Goal: Task Accomplishment & Management: Manage account settings

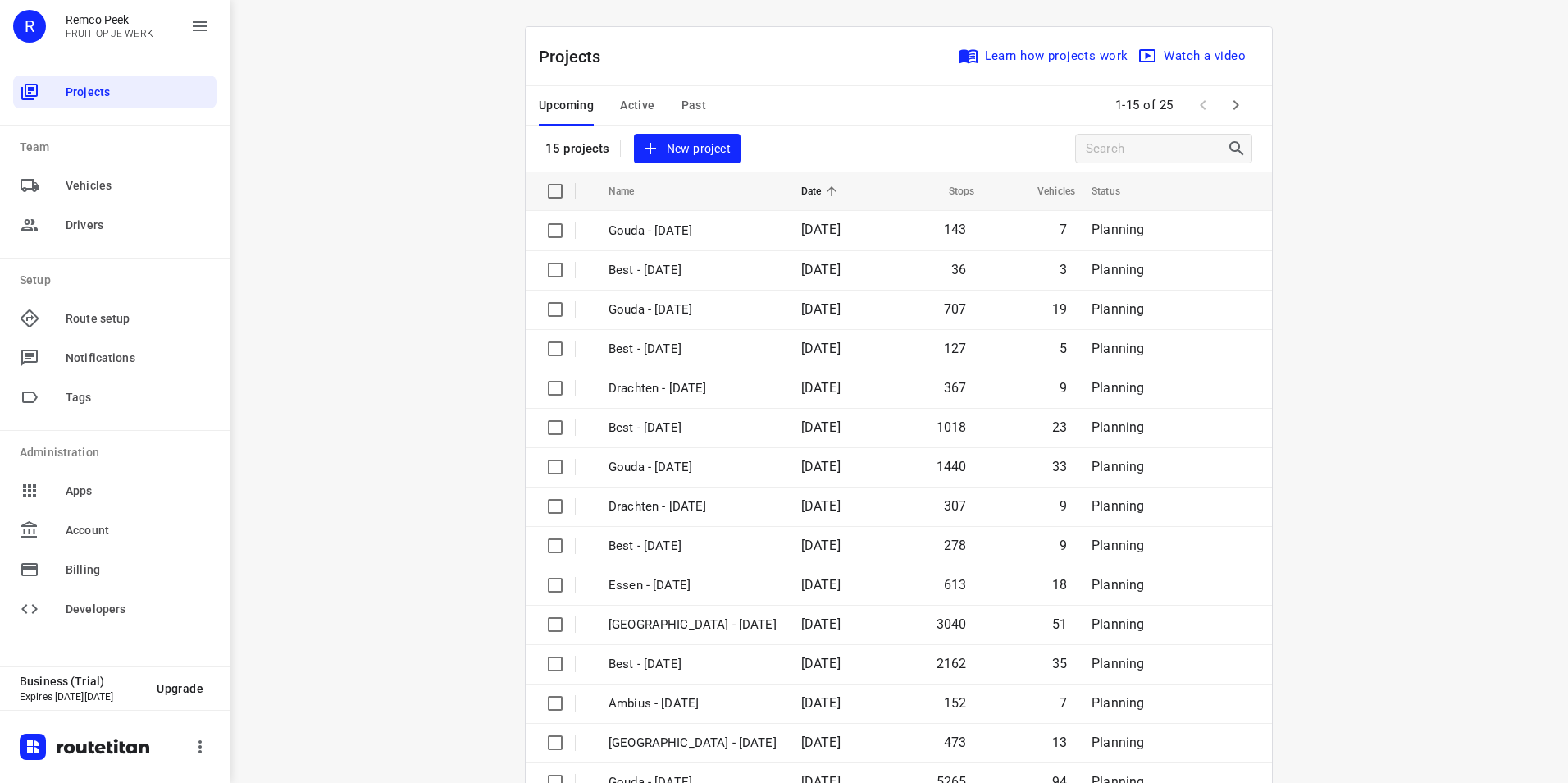
click at [624, 91] on button "Active" at bounding box center [637, 105] width 34 height 39
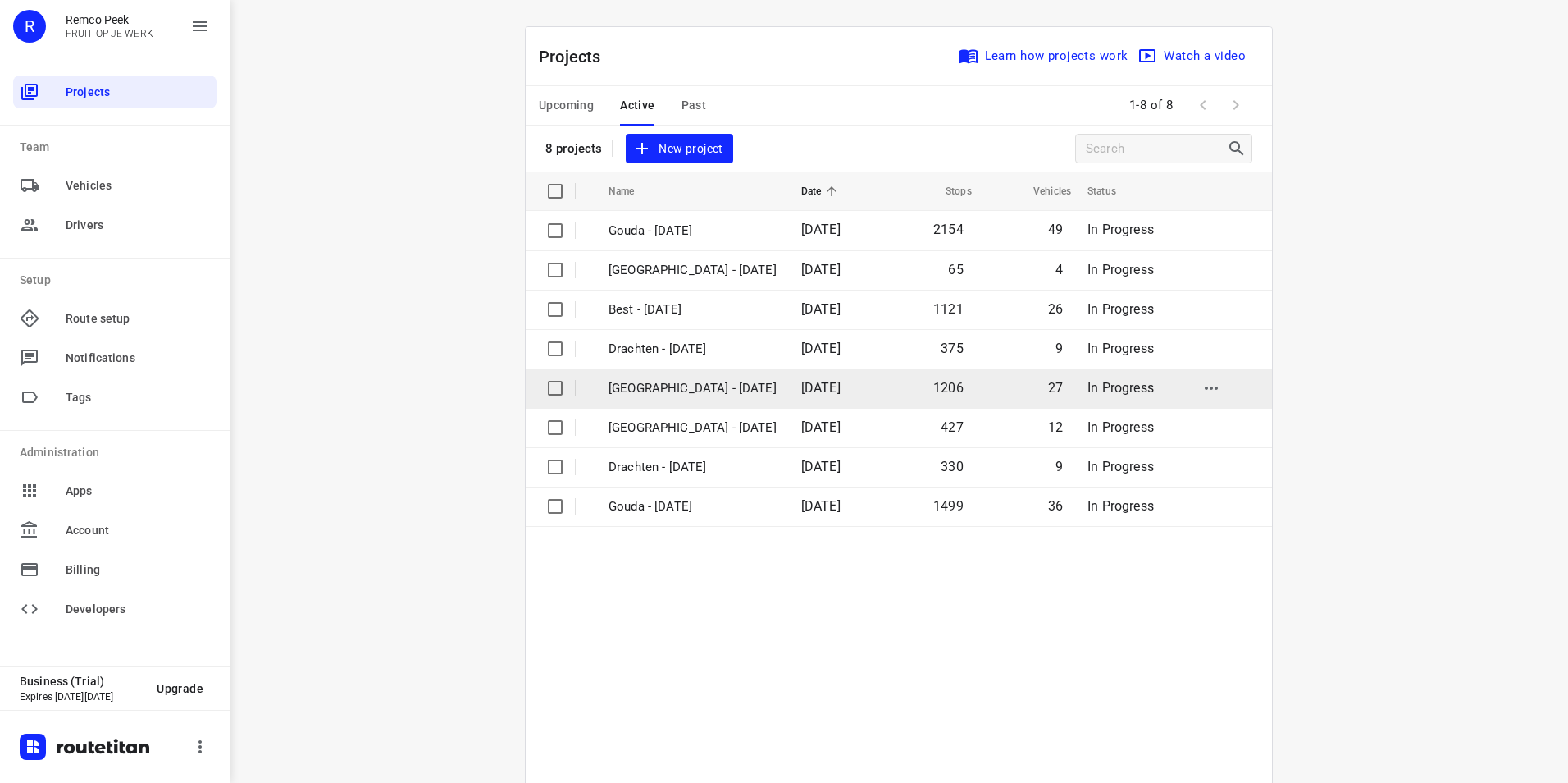
click at [642, 391] on p "[GEOGRAPHIC_DATA] - [DATE]" at bounding box center [693, 388] width 168 height 19
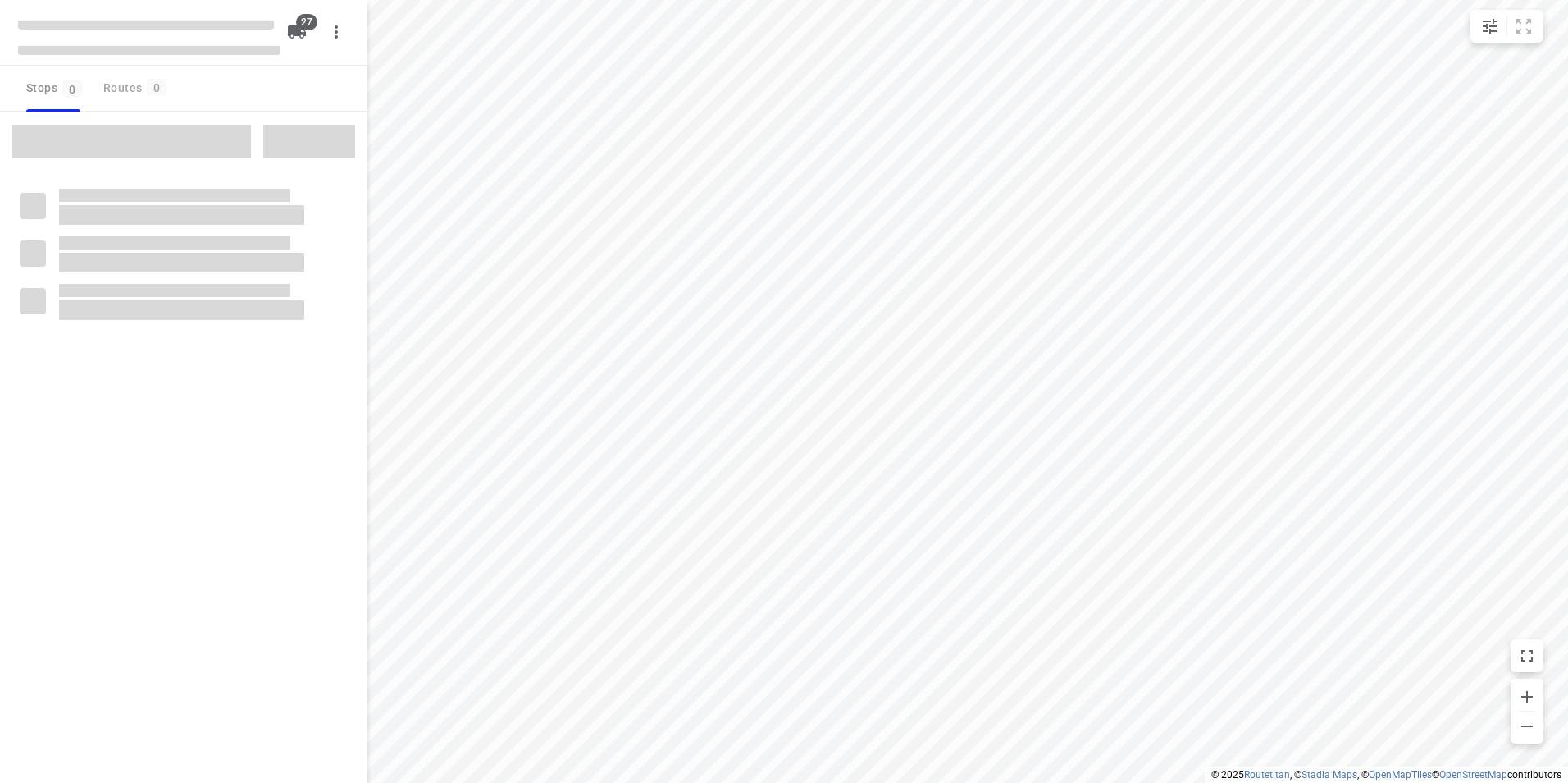
checkbox input "true"
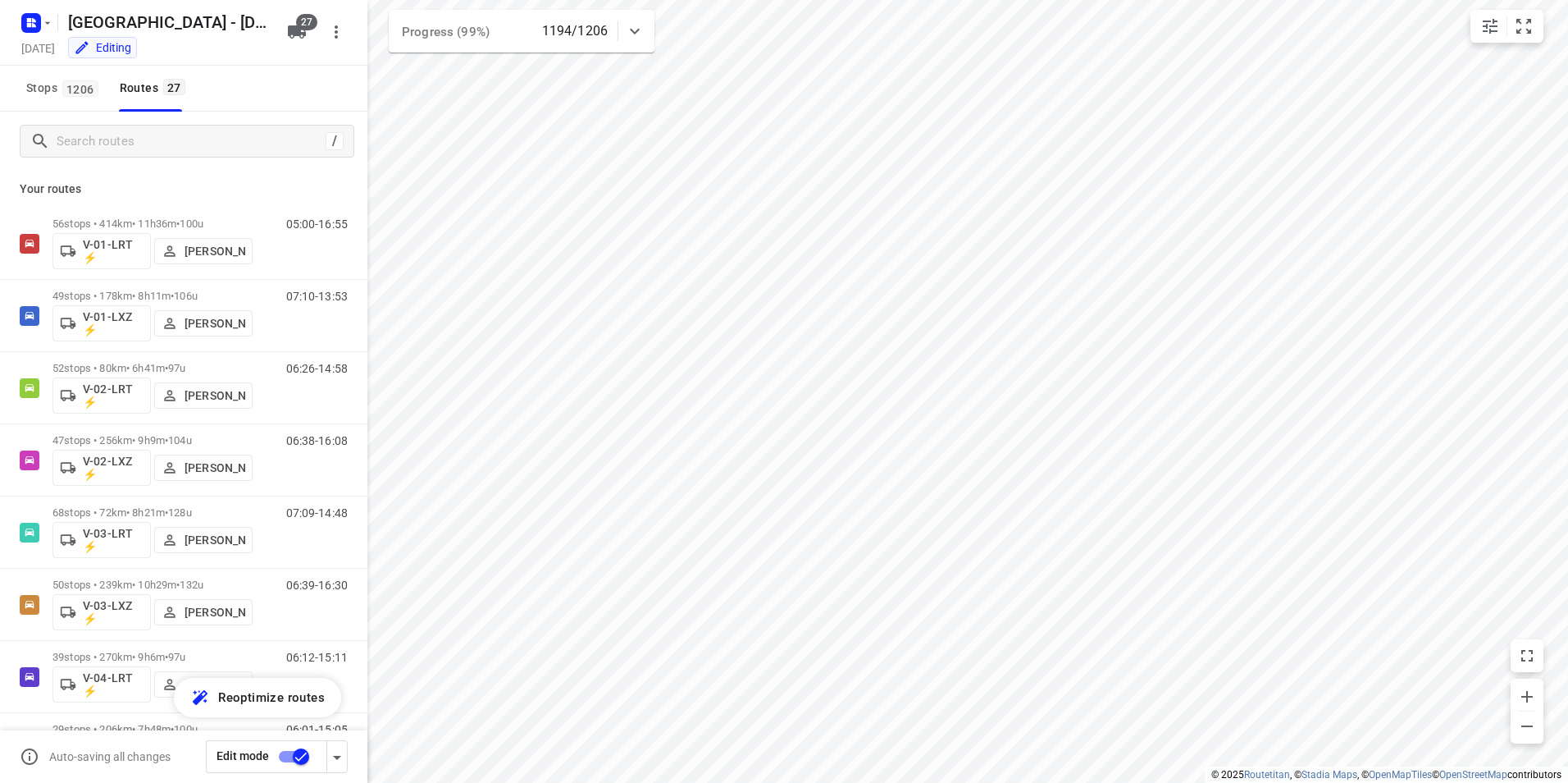
click at [299, 81] on div "Stops 1206 Routes 27" at bounding box center [184, 89] width 368 height 46
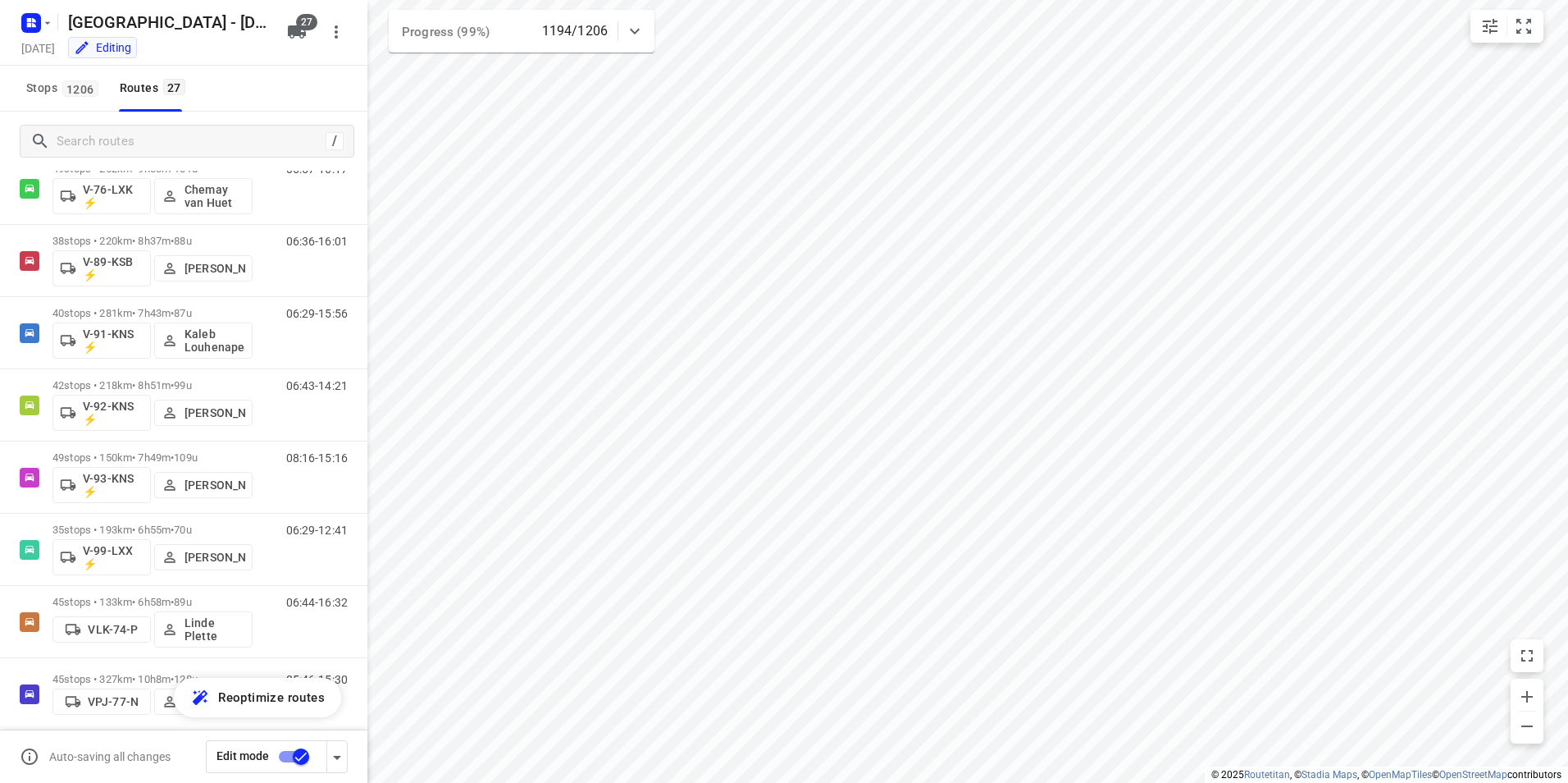
scroll to position [1443, 0]
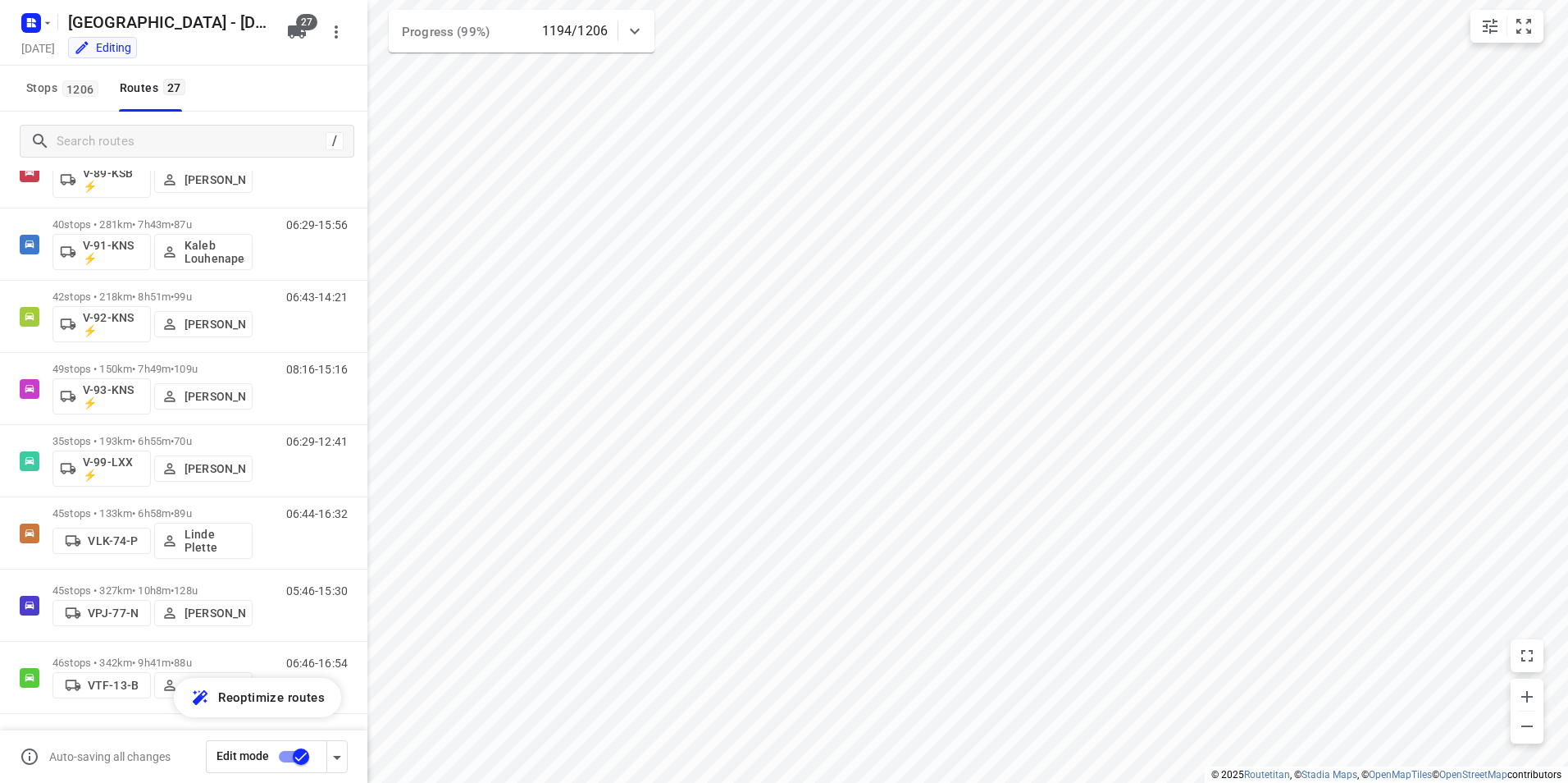
click at [244, 72] on div "Stops 1206 Routes 27" at bounding box center [184, 89] width 368 height 46
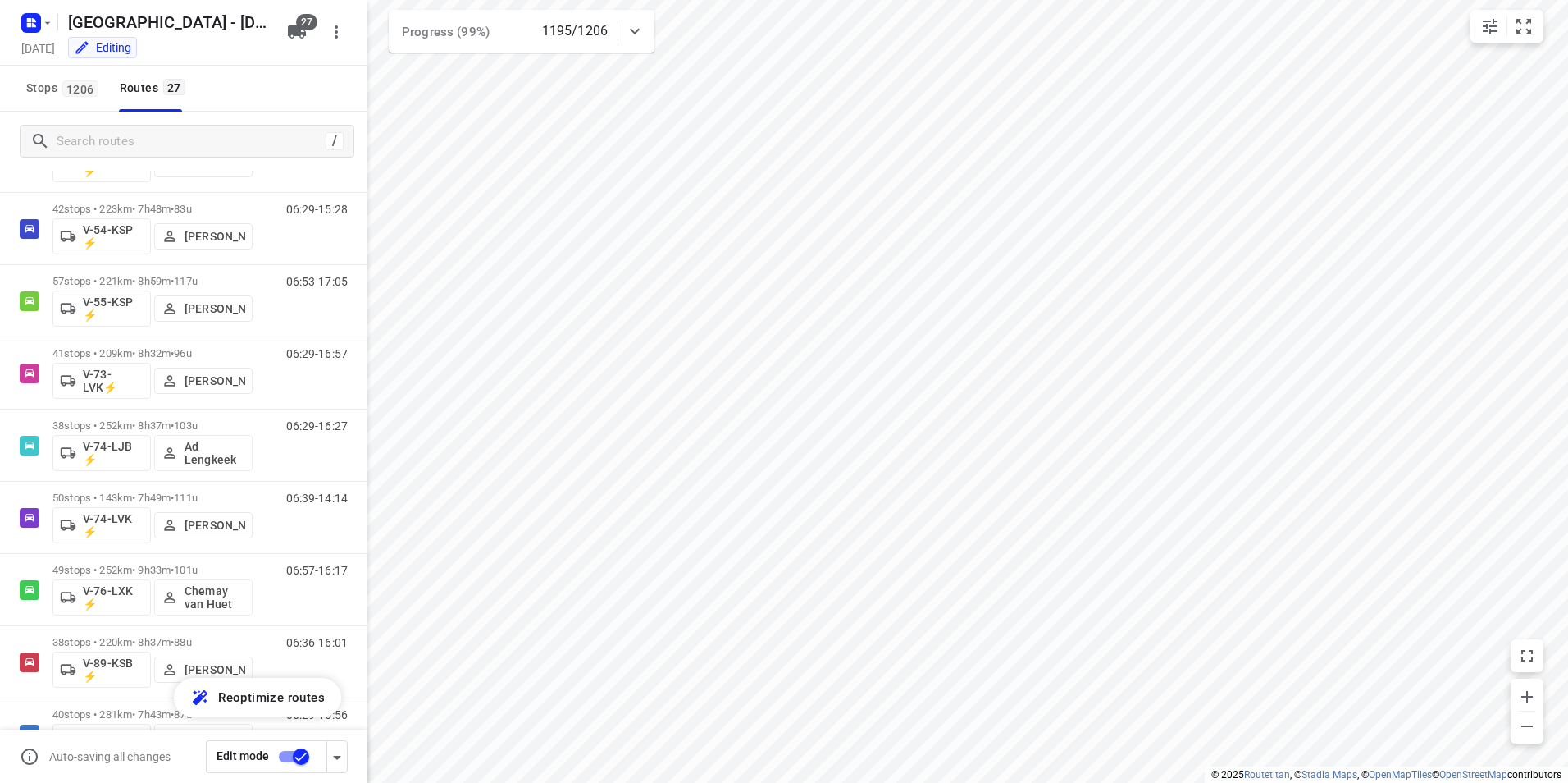
scroll to position [0, 0]
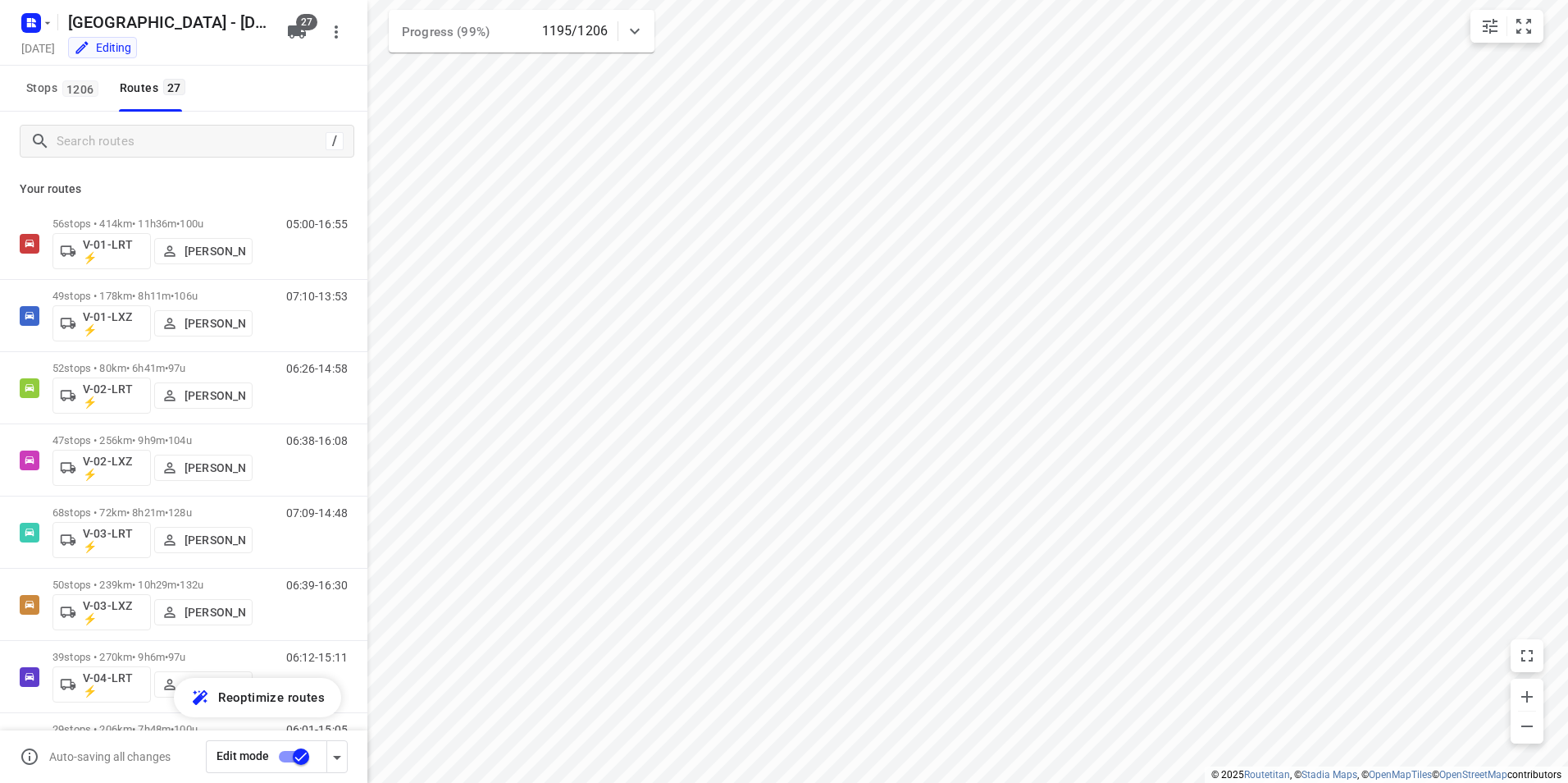
click at [272, 98] on div "Stops 1206 Routes 27" at bounding box center [184, 89] width 368 height 46
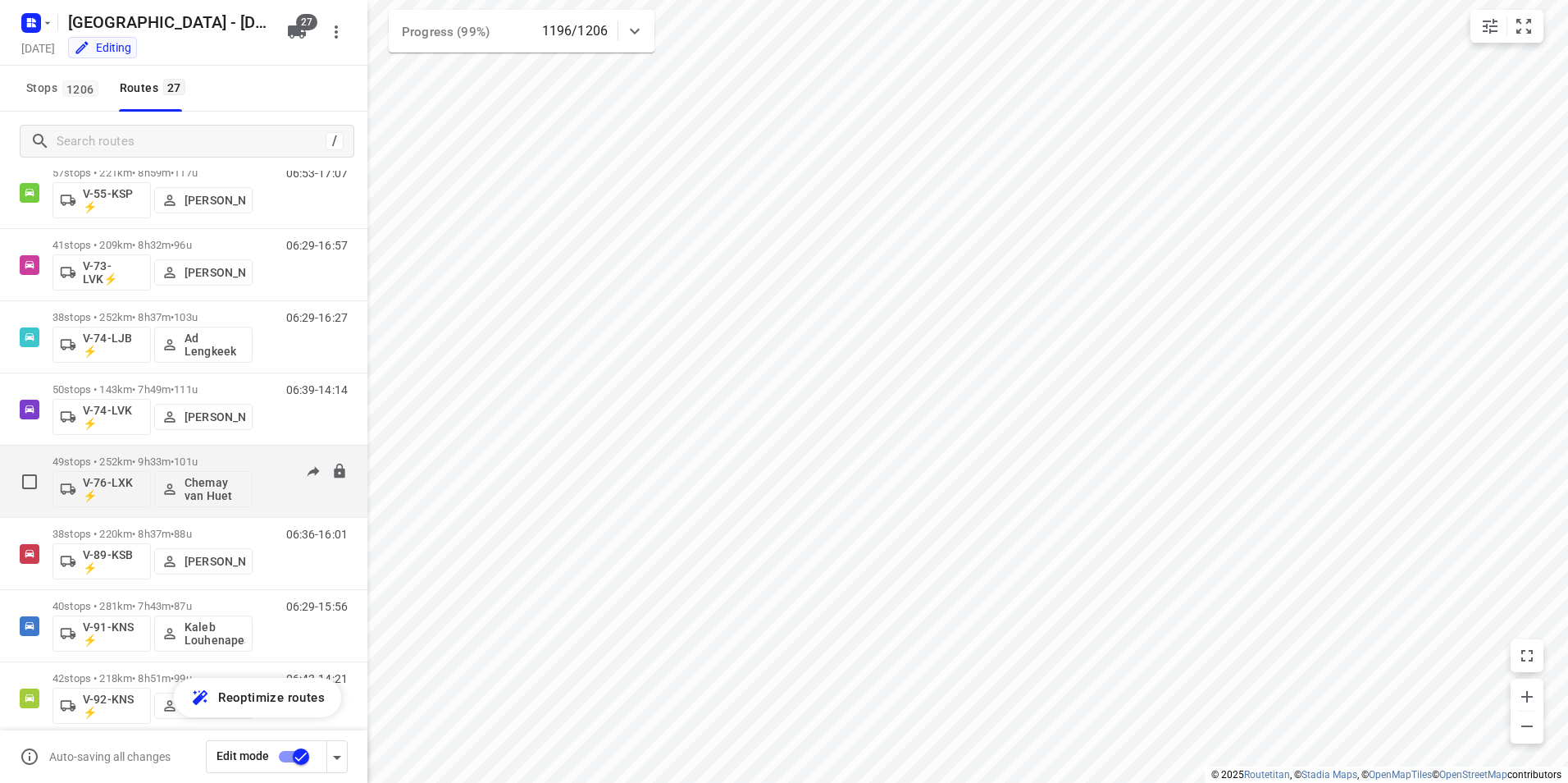
scroll to position [1033, 0]
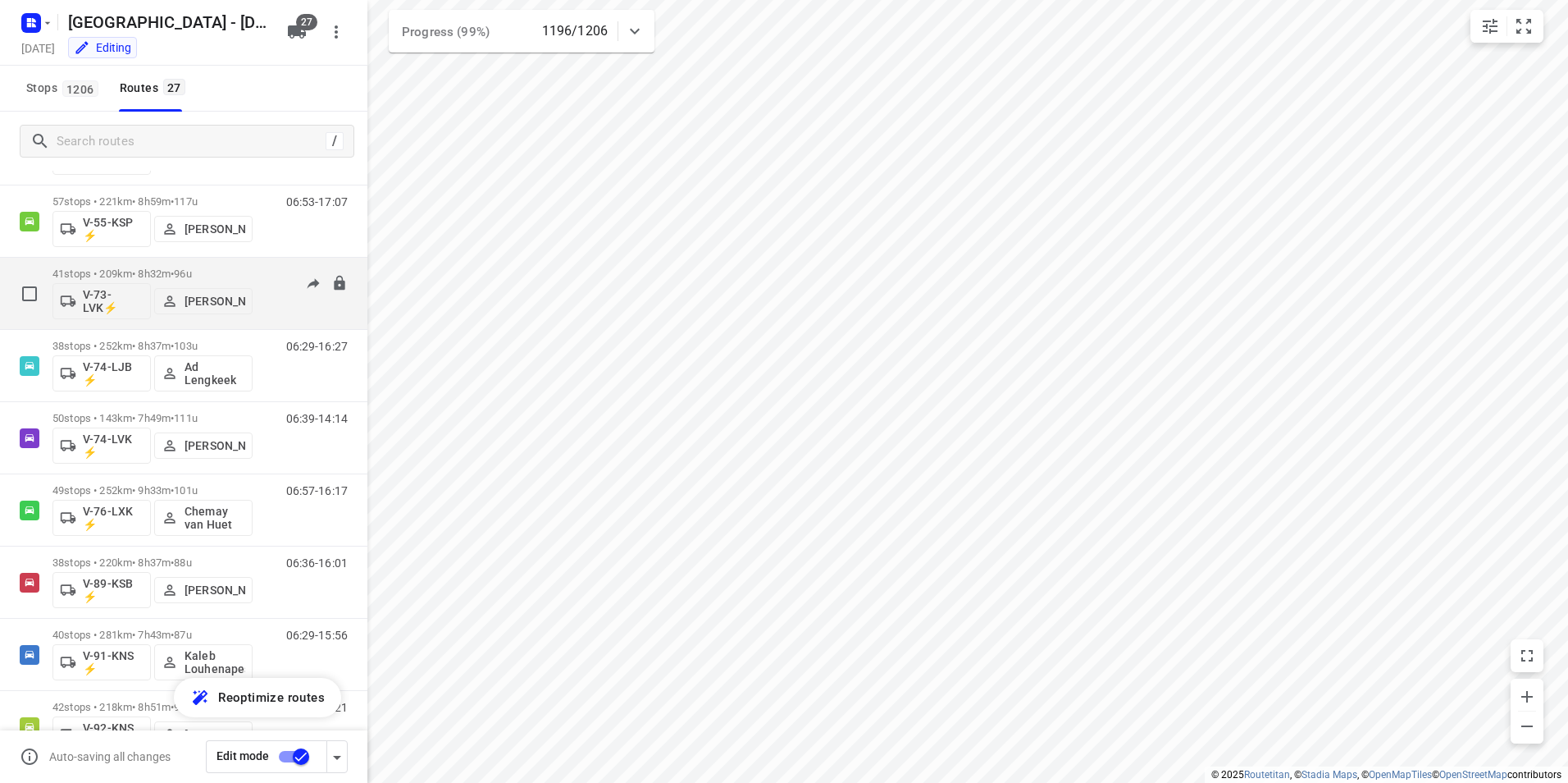
click at [249, 272] on p "41 stops • 209km • 8h32m • 96u" at bounding box center [153, 273] width 200 height 12
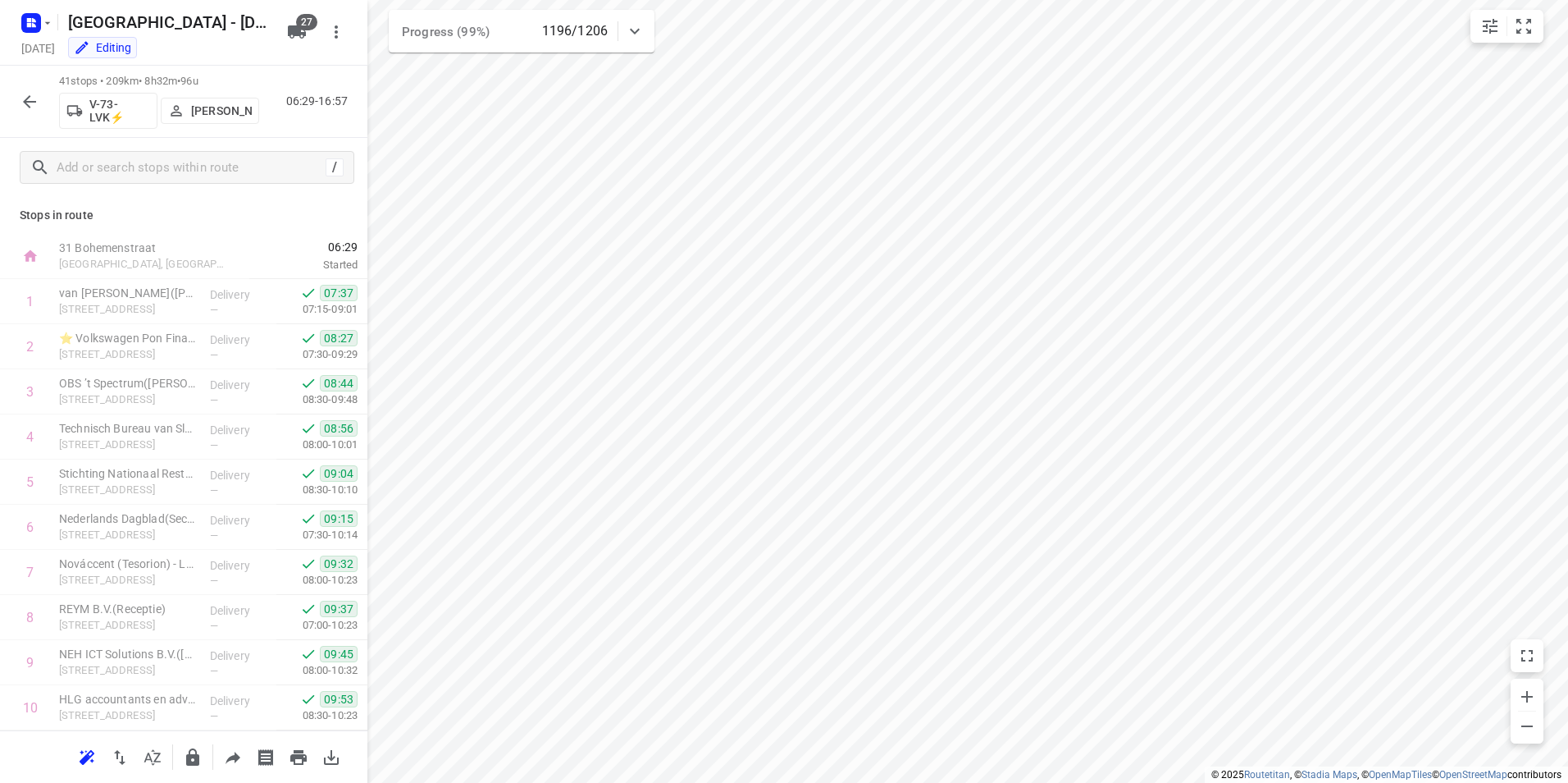
scroll to position [1444, 0]
click at [33, 101] on icon "button" at bounding box center [29, 101] width 13 height 13
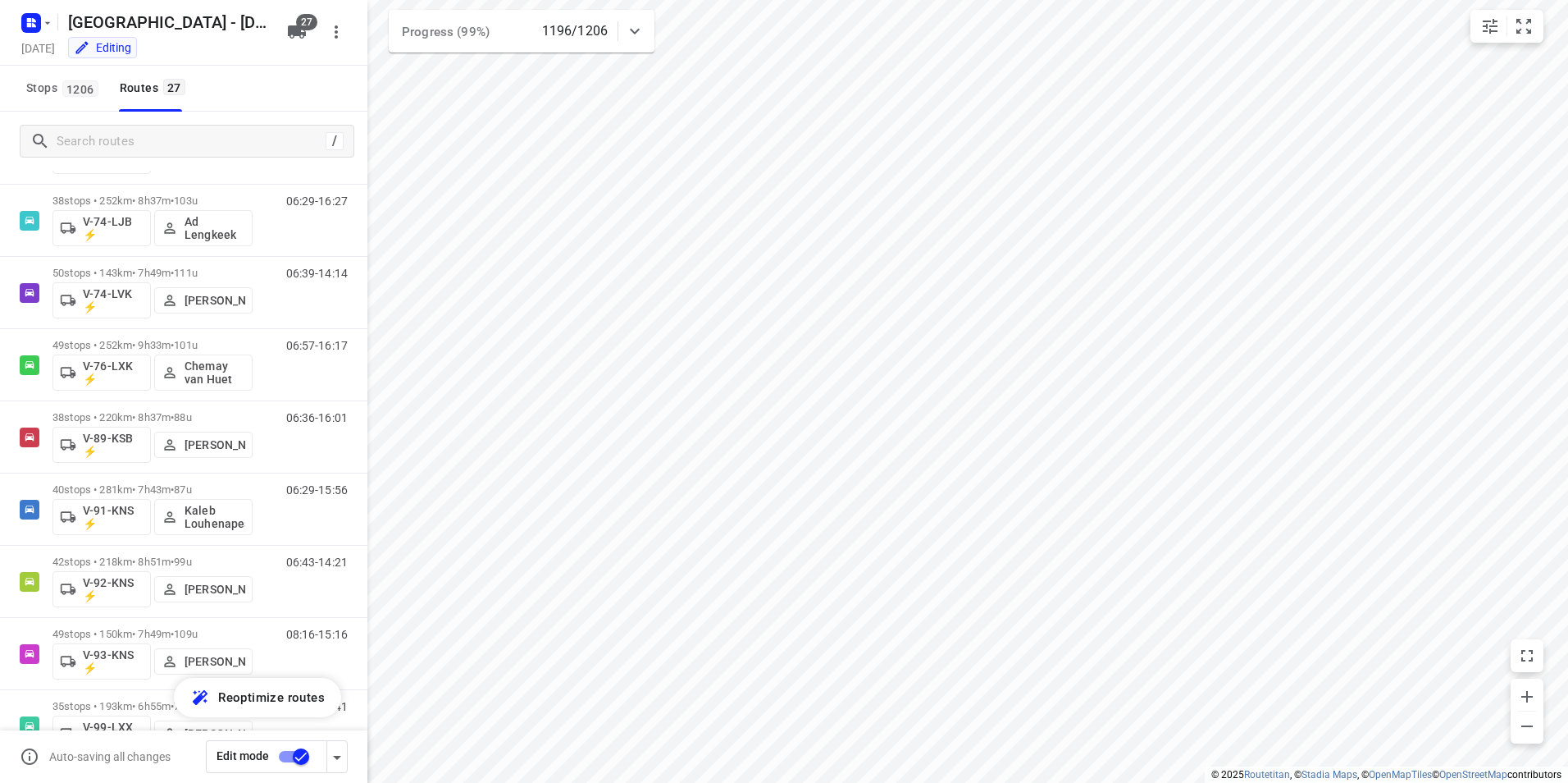
scroll to position [1067, 0]
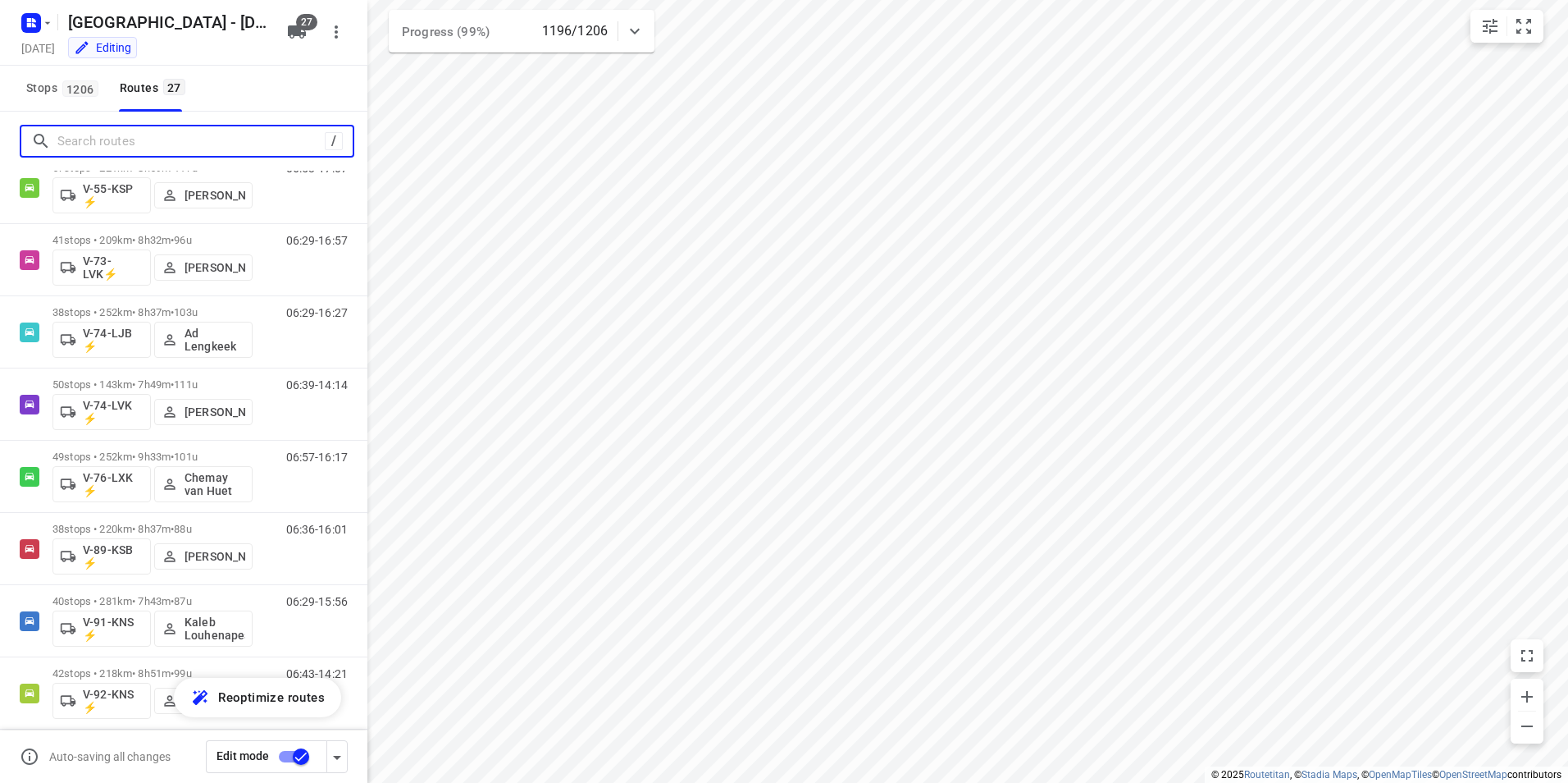
click at [130, 140] on input "Search routes" at bounding box center [190, 141] width 267 height 25
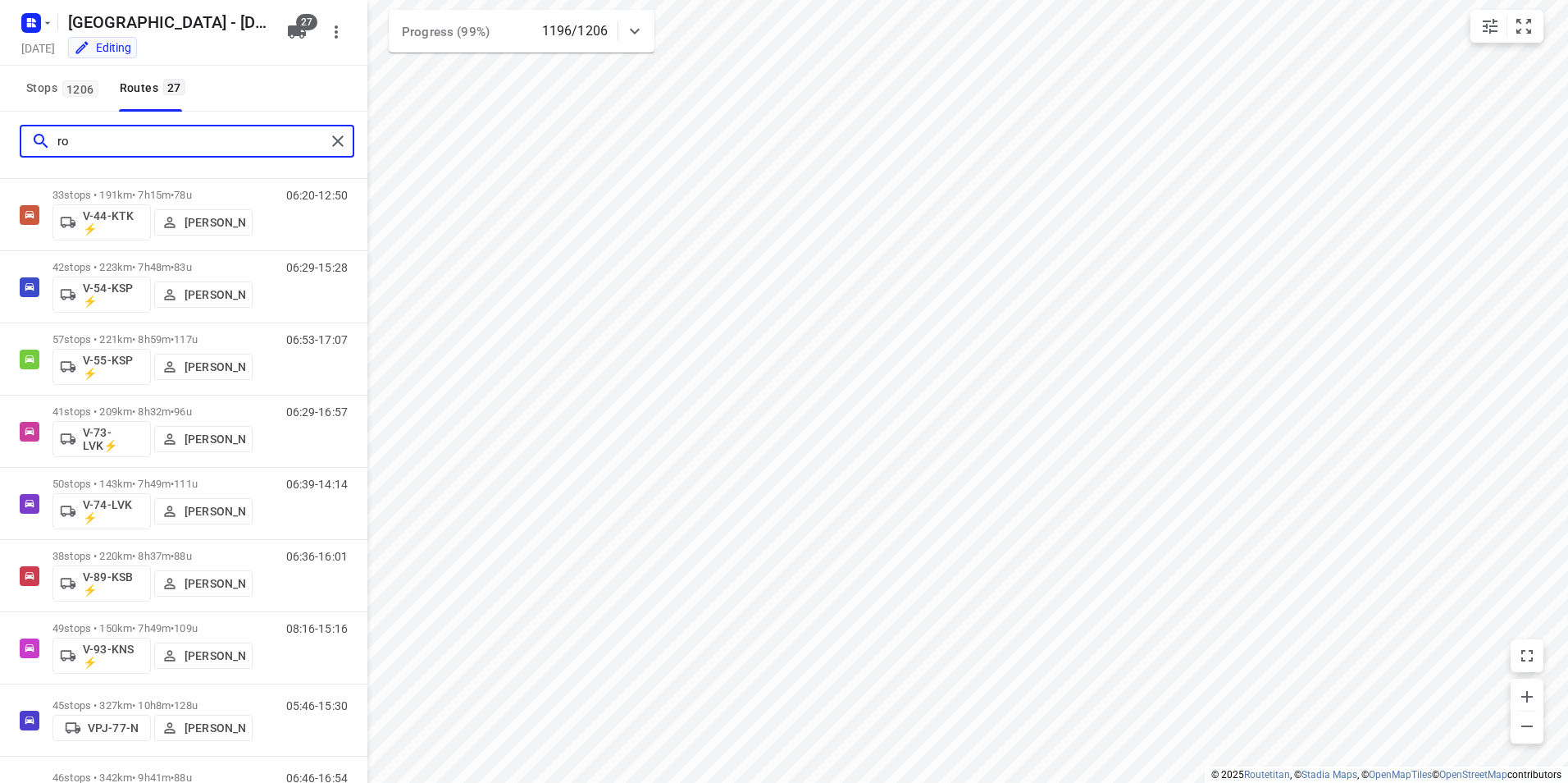
scroll to position [0, 0]
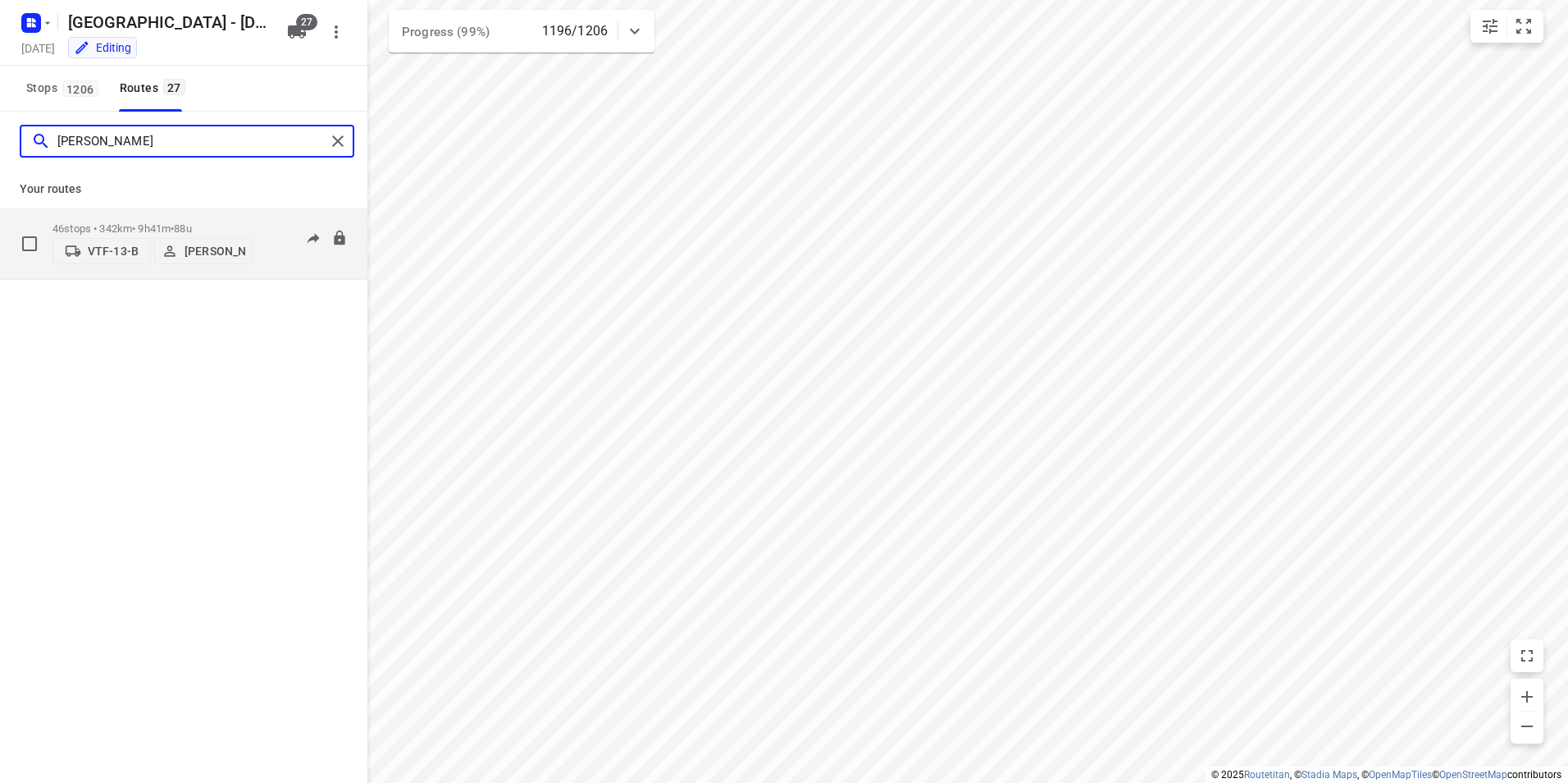
type input "[PERSON_NAME]"
click at [175, 223] on p "46 stops • 342km • 9h41m • 88u" at bounding box center [153, 228] width 200 height 12
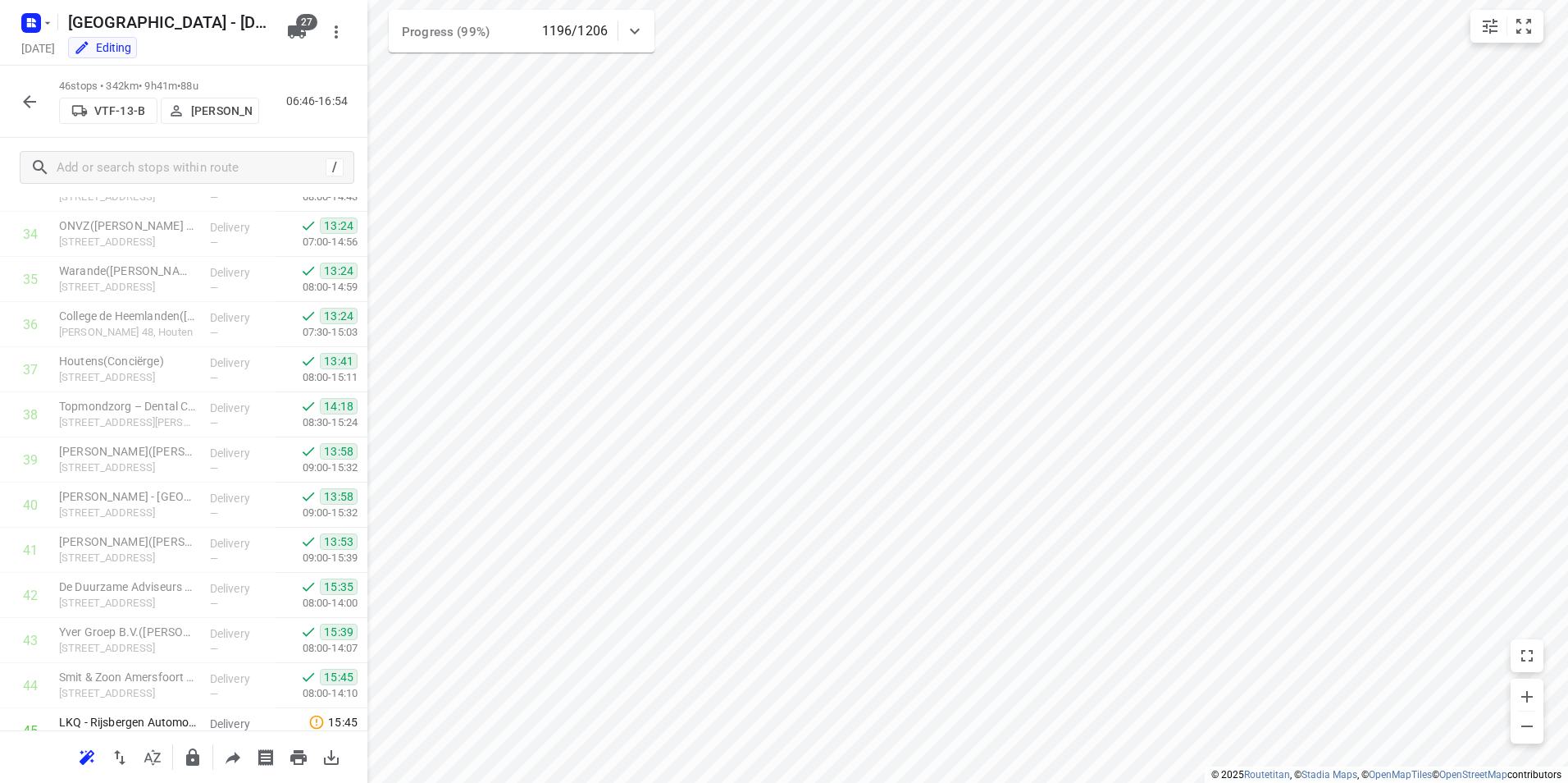
scroll to position [1670, 0]
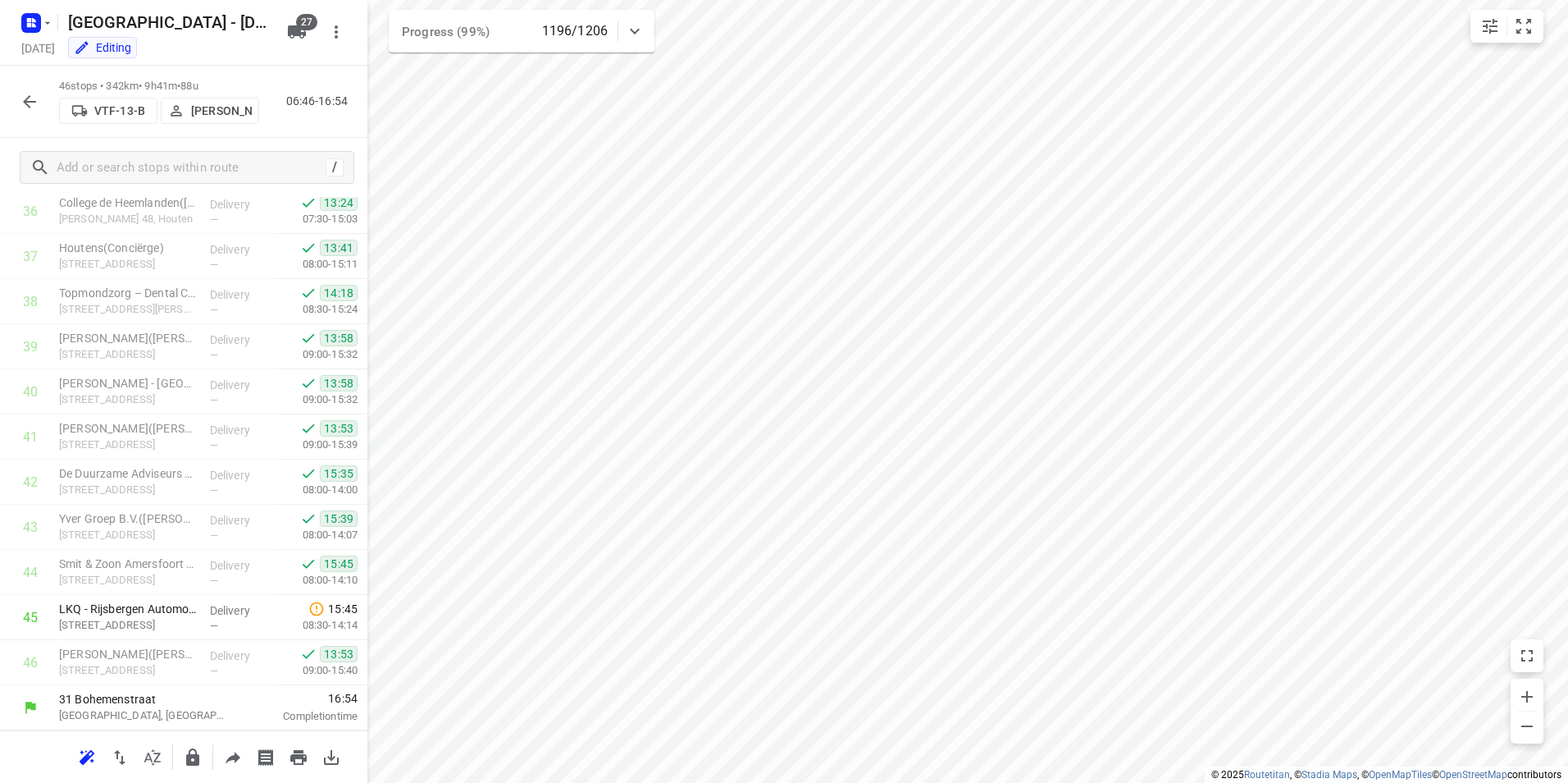
click at [27, 102] on icon "button" at bounding box center [29, 101] width 13 height 13
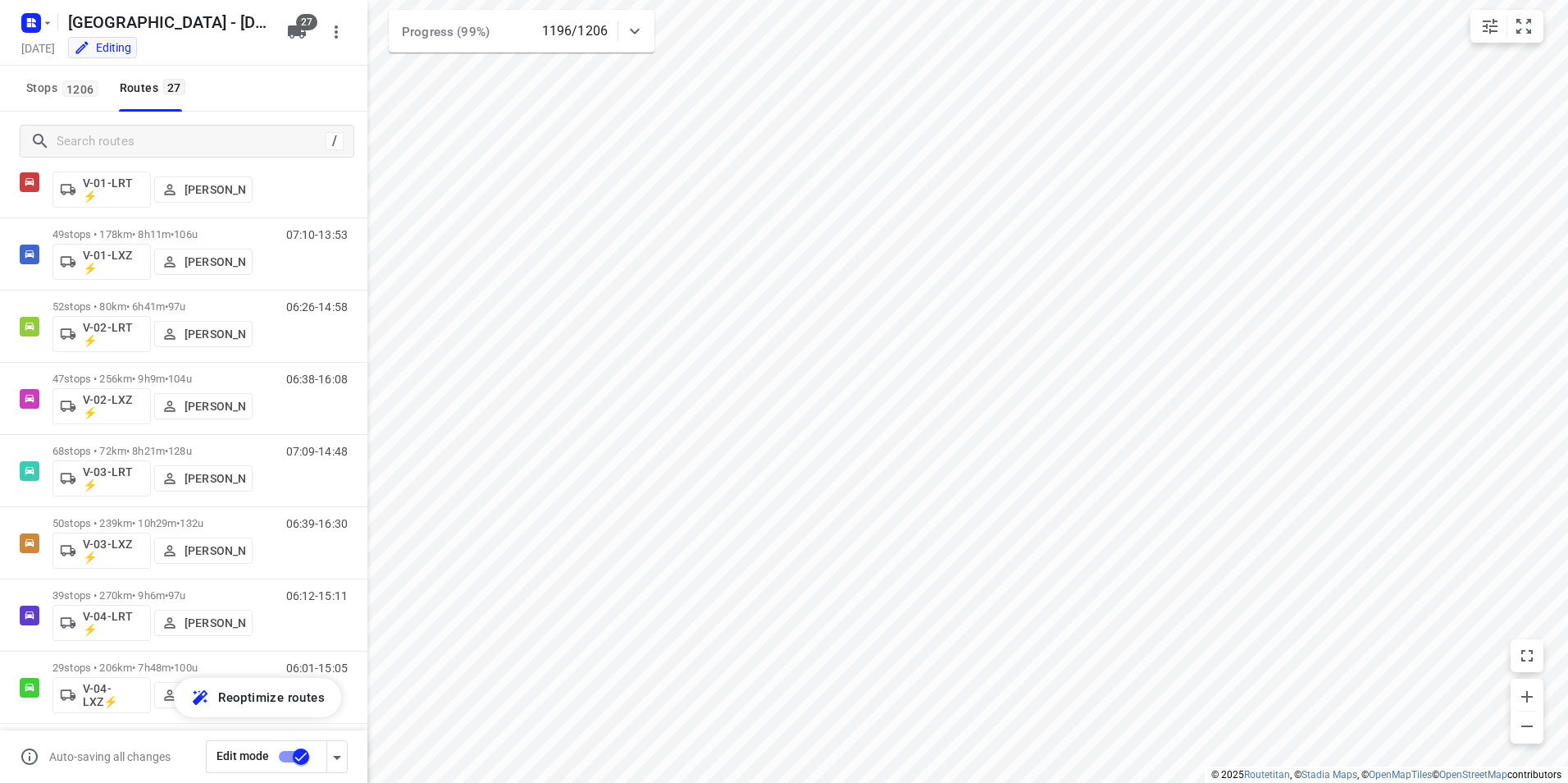
scroll to position [0, 0]
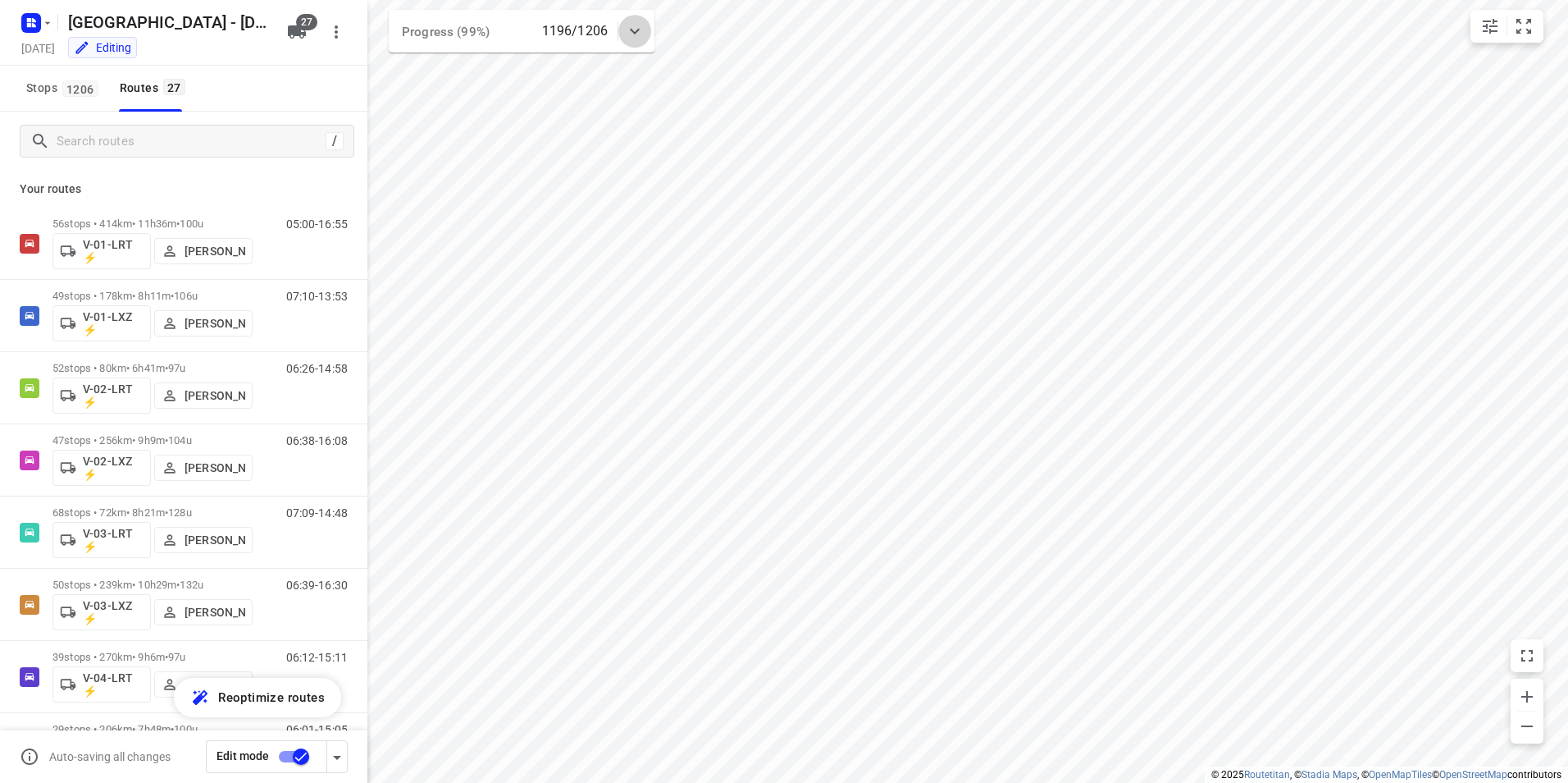
click at [642, 29] on icon at bounding box center [635, 31] width 20 height 20
click at [314, 95] on div "Stops 1206 Routes 27" at bounding box center [184, 89] width 368 height 46
click at [30, 19] on icon "button" at bounding box center [29, 20] width 4 height 4
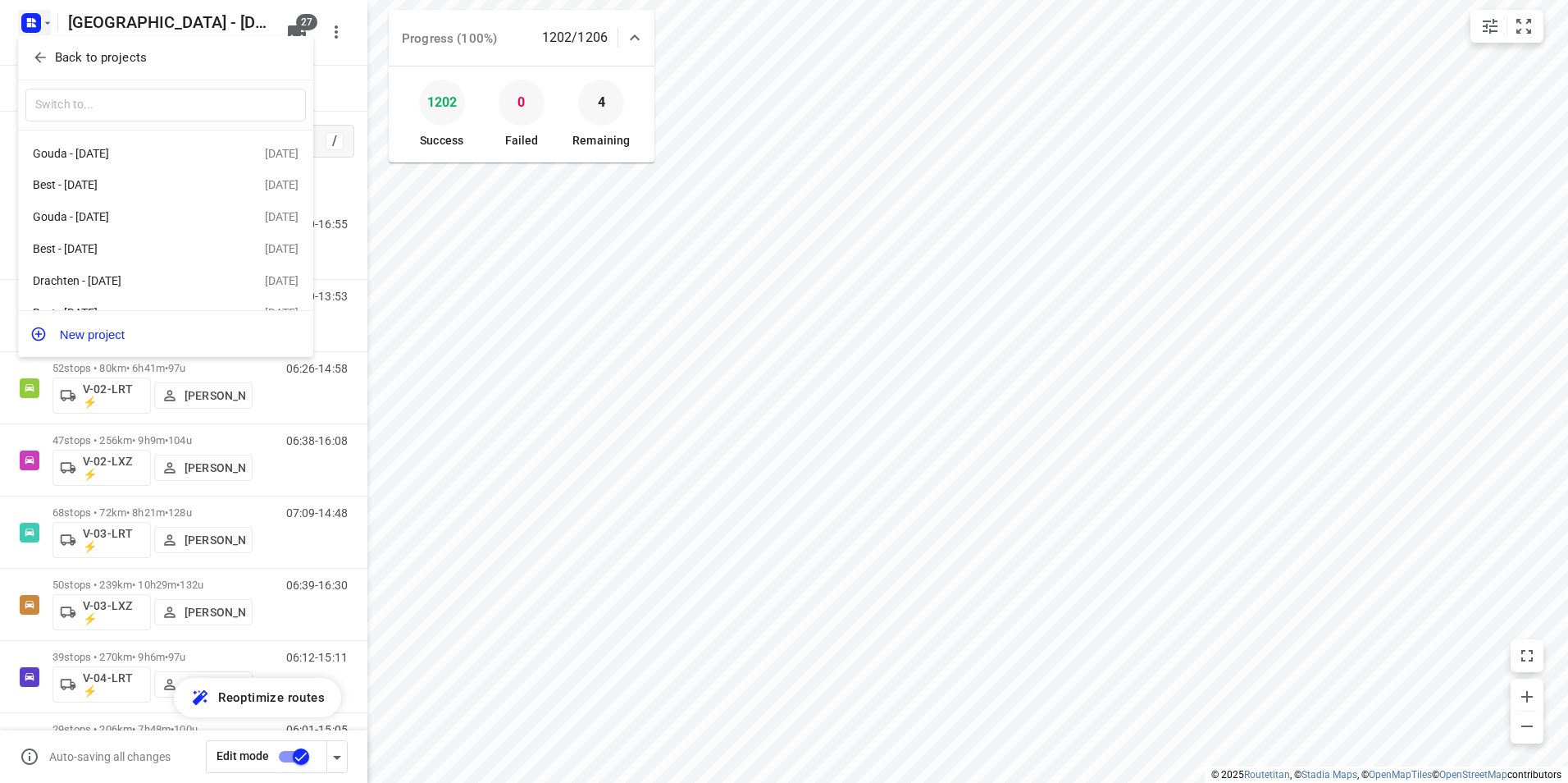
click at [121, 47] on button "Back to projects" at bounding box center [165, 57] width 281 height 27
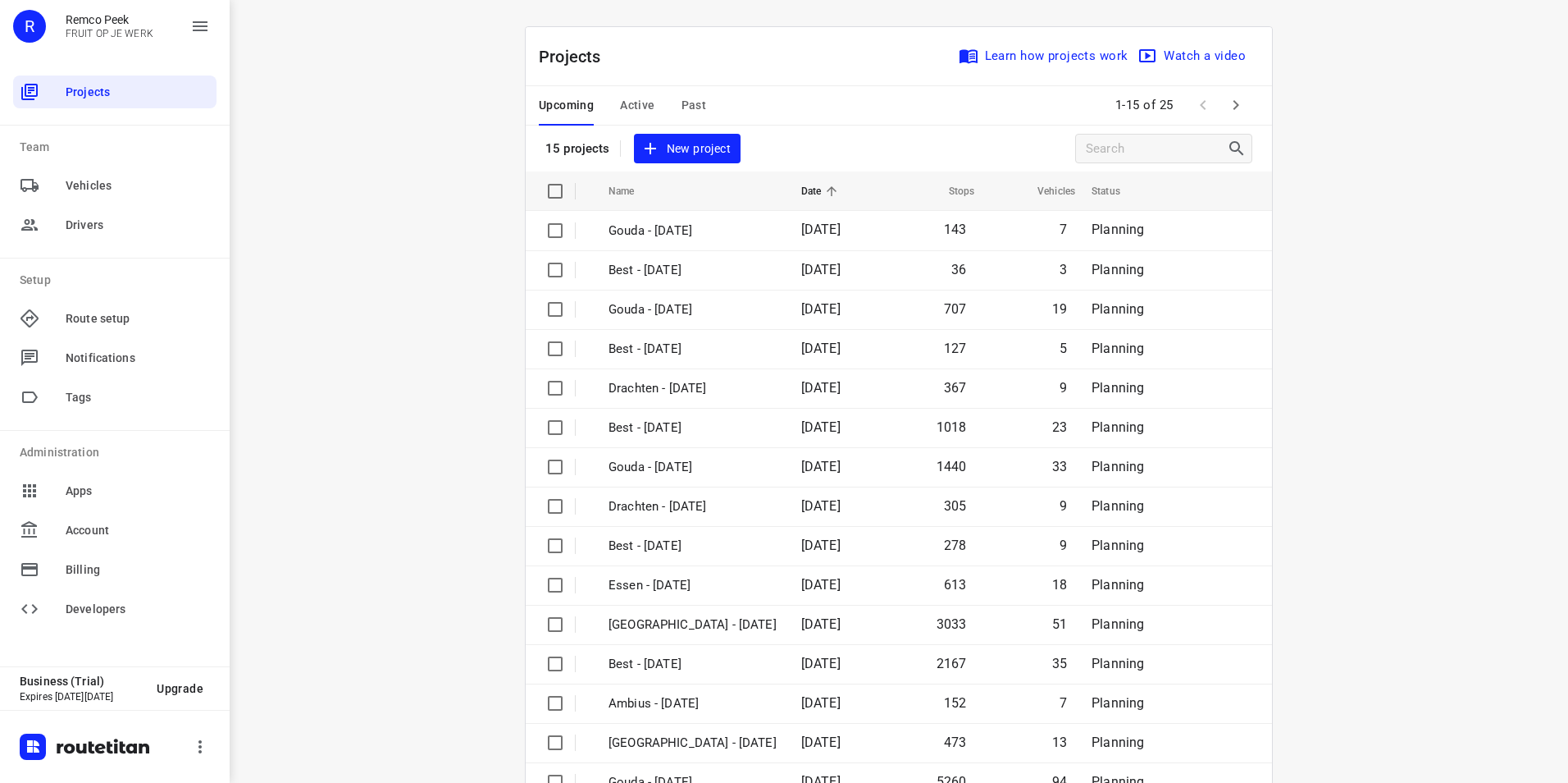
click at [688, 101] on span "Past" at bounding box center [694, 105] width 25 height 21
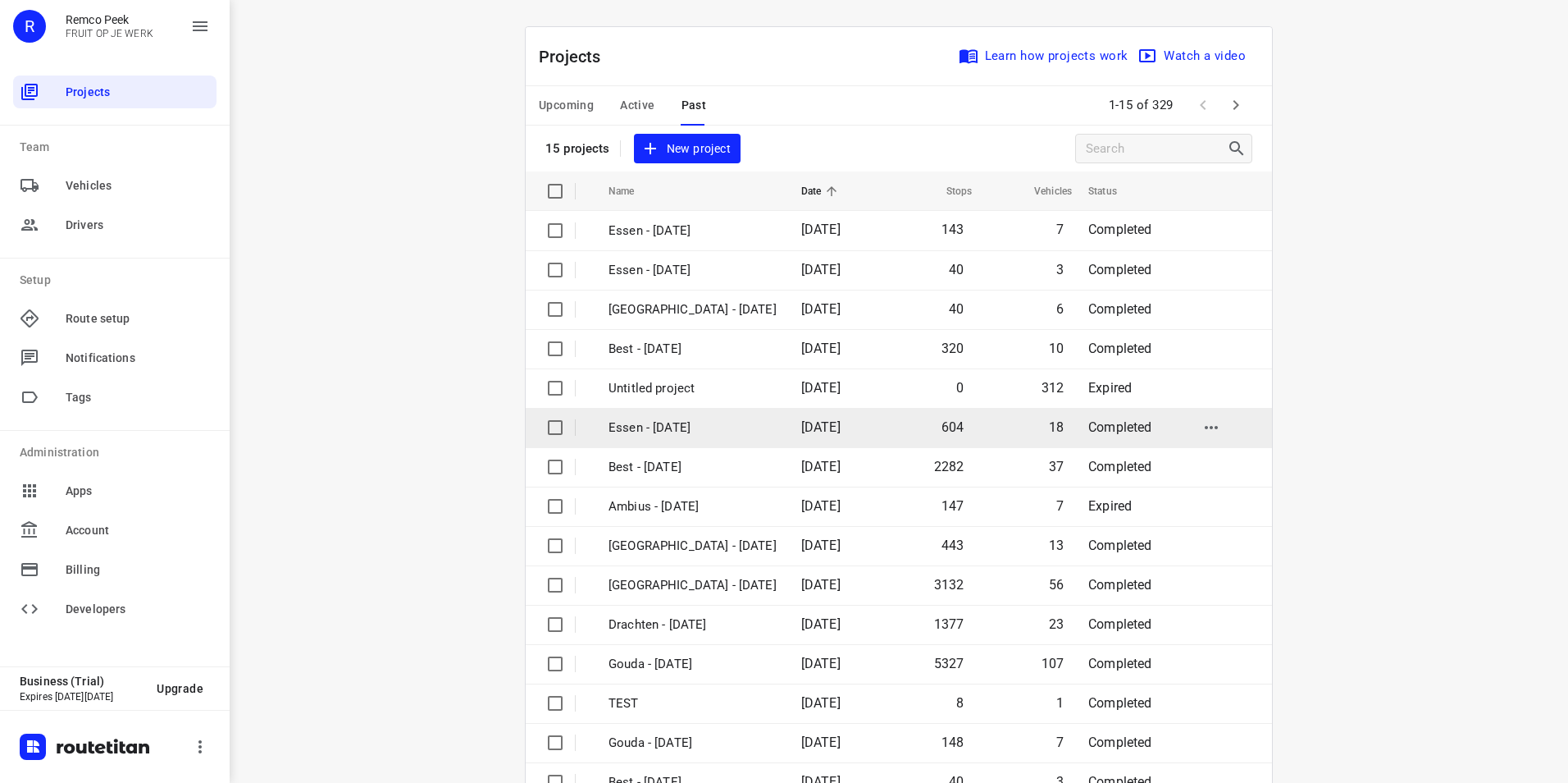
scroll to position [47, 0]
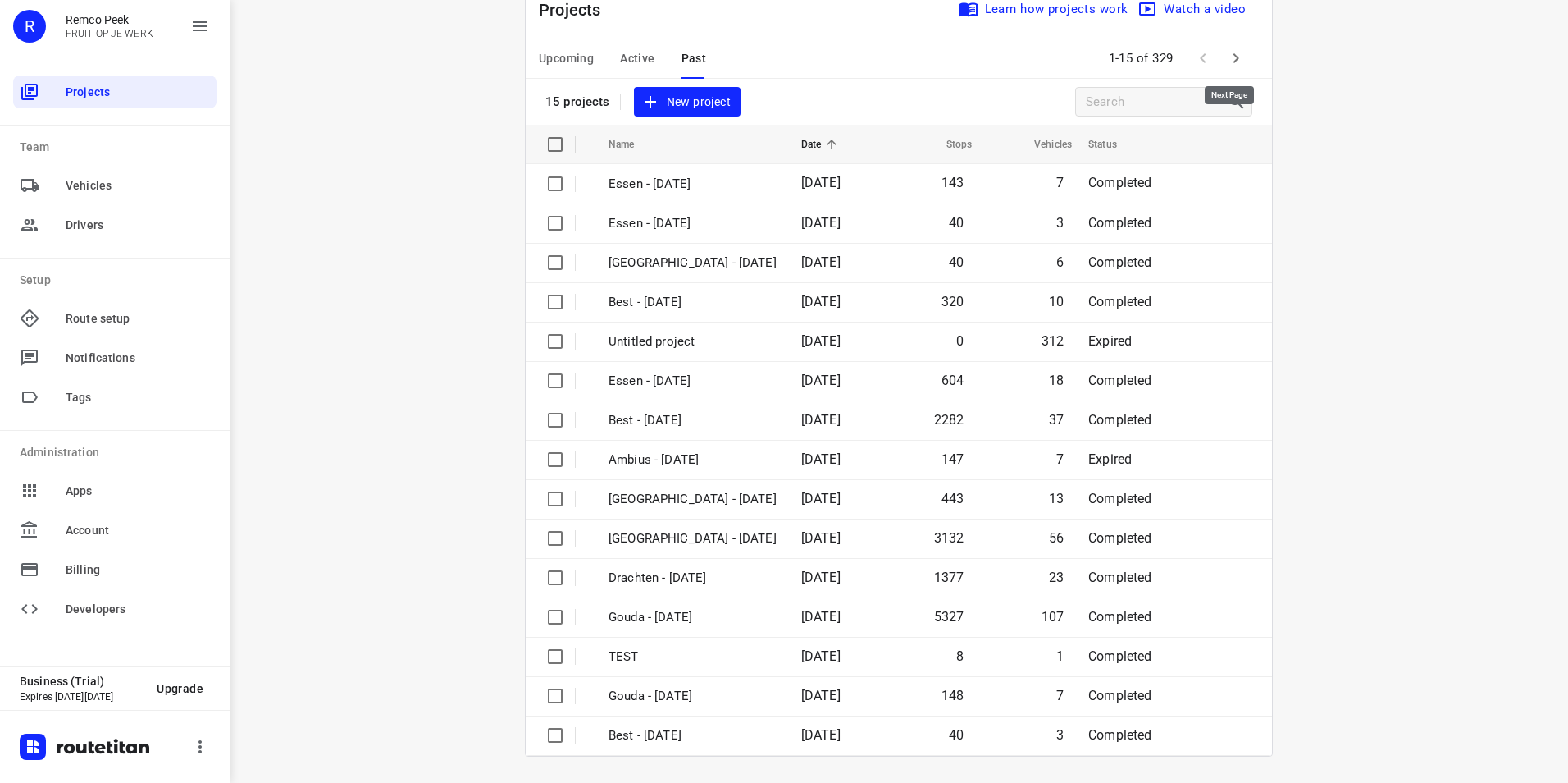
click at [1228, 58] on icon "button" at bounding box center [1236, 58] width 20 height 20
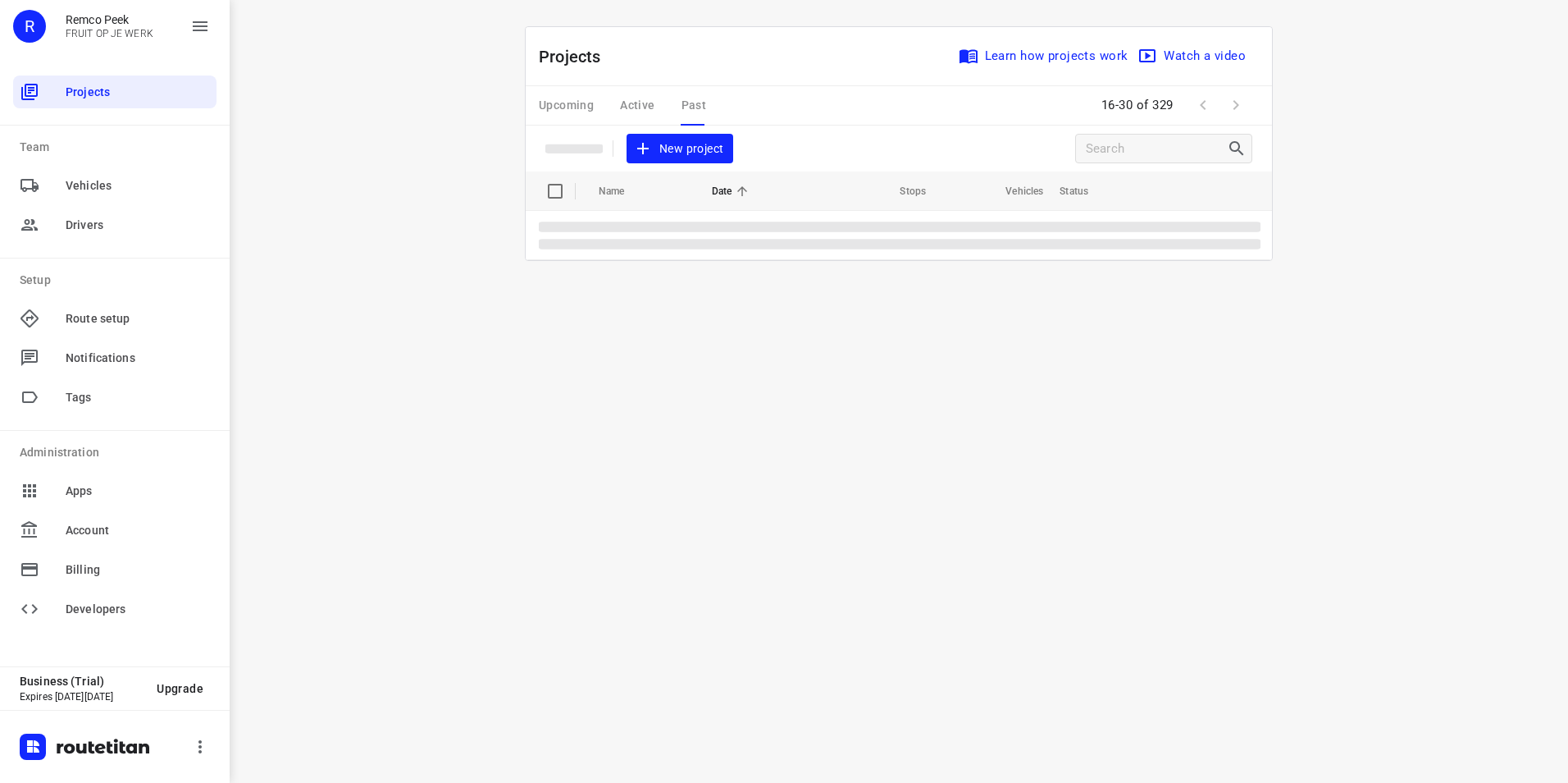
scroll to position [0, 0]
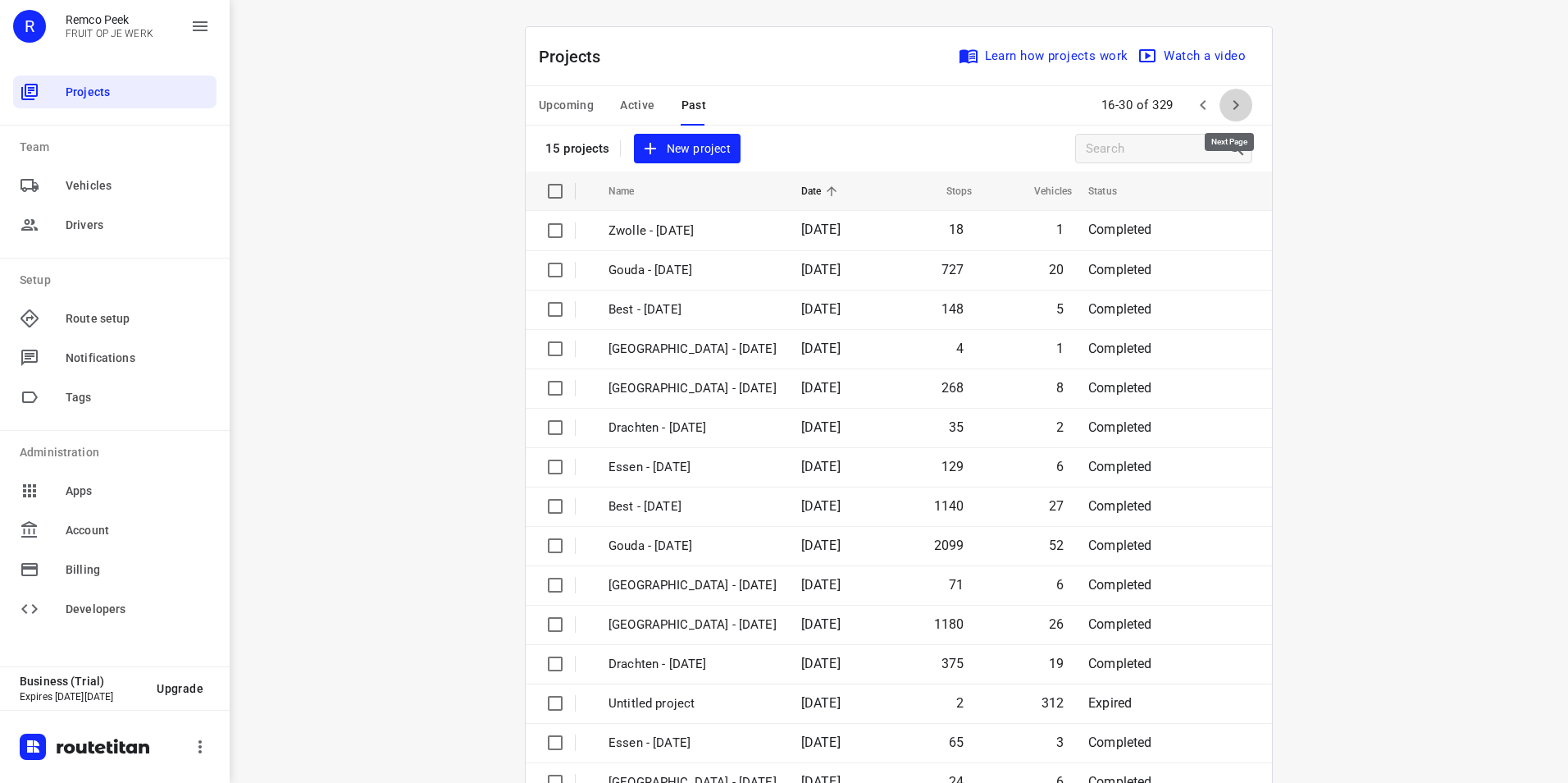
click at [1231, 108] on icon "button" at bounding box center [1236, 105] width 20 height 20
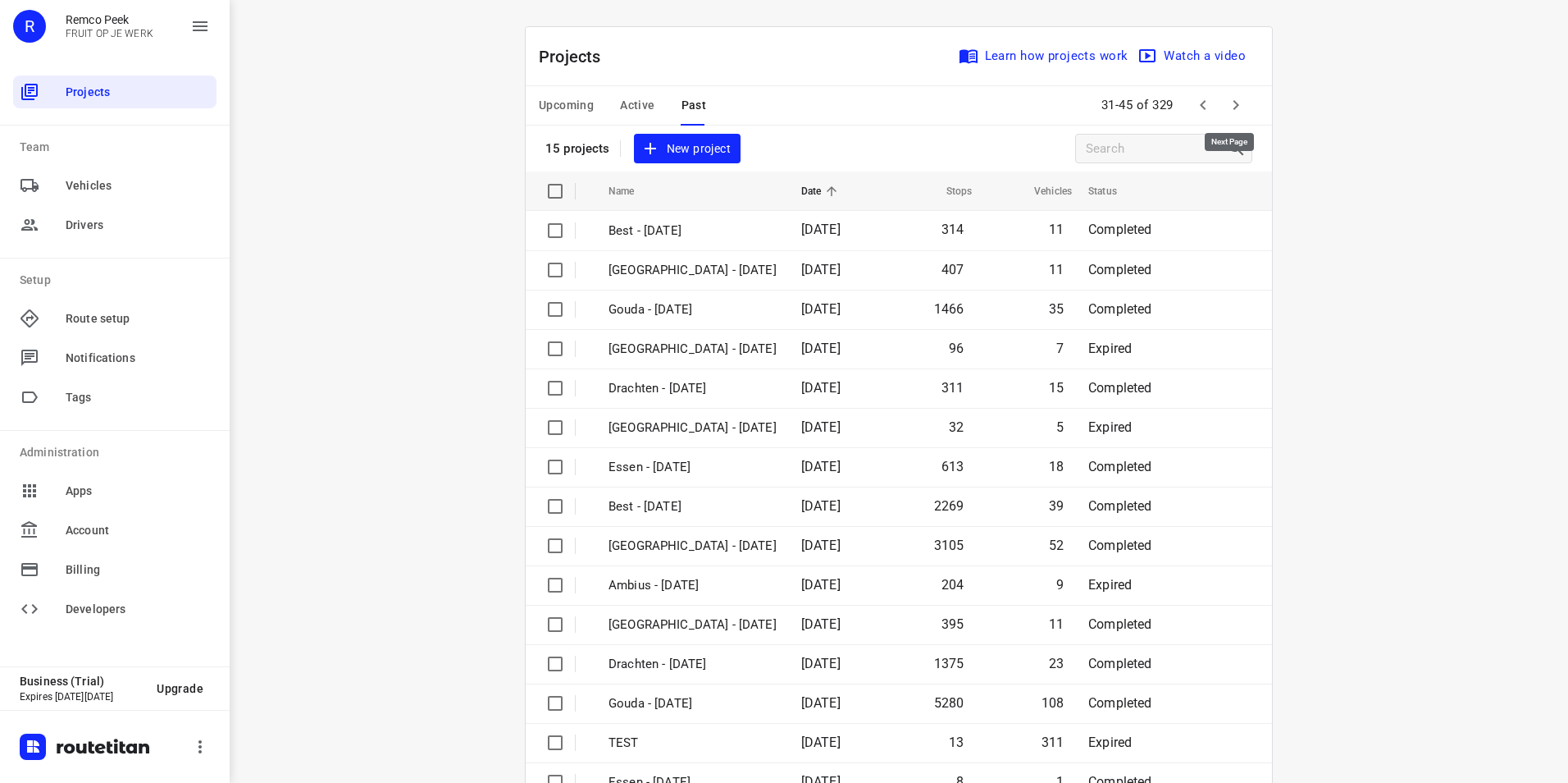
click at [1235, 106] on icon "button" at bounding box center [1236, 105] width 20 height 20
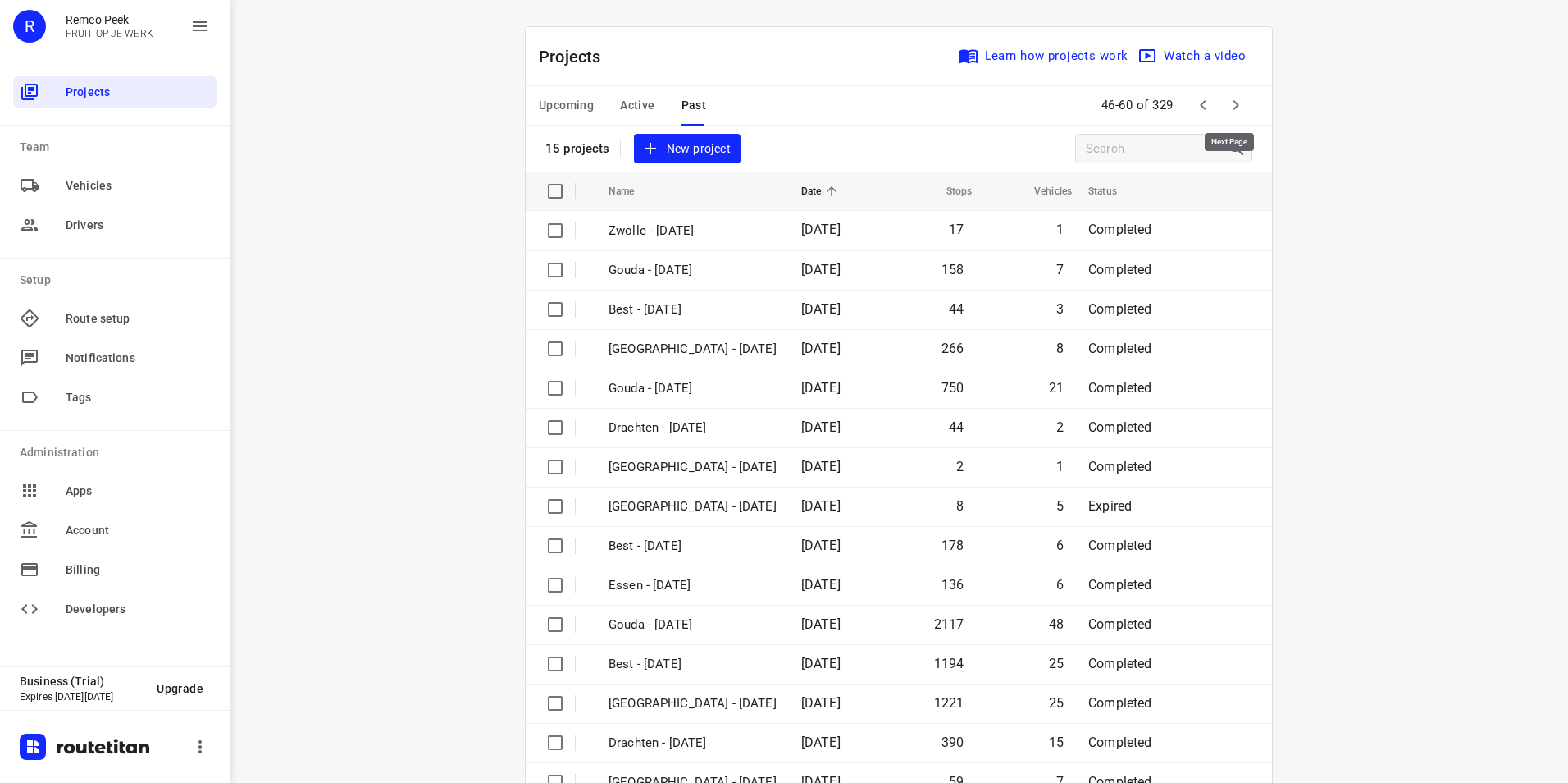
click at [1235, 106] on icon "button" at bounding box center [1236, 105] width 20 height 20
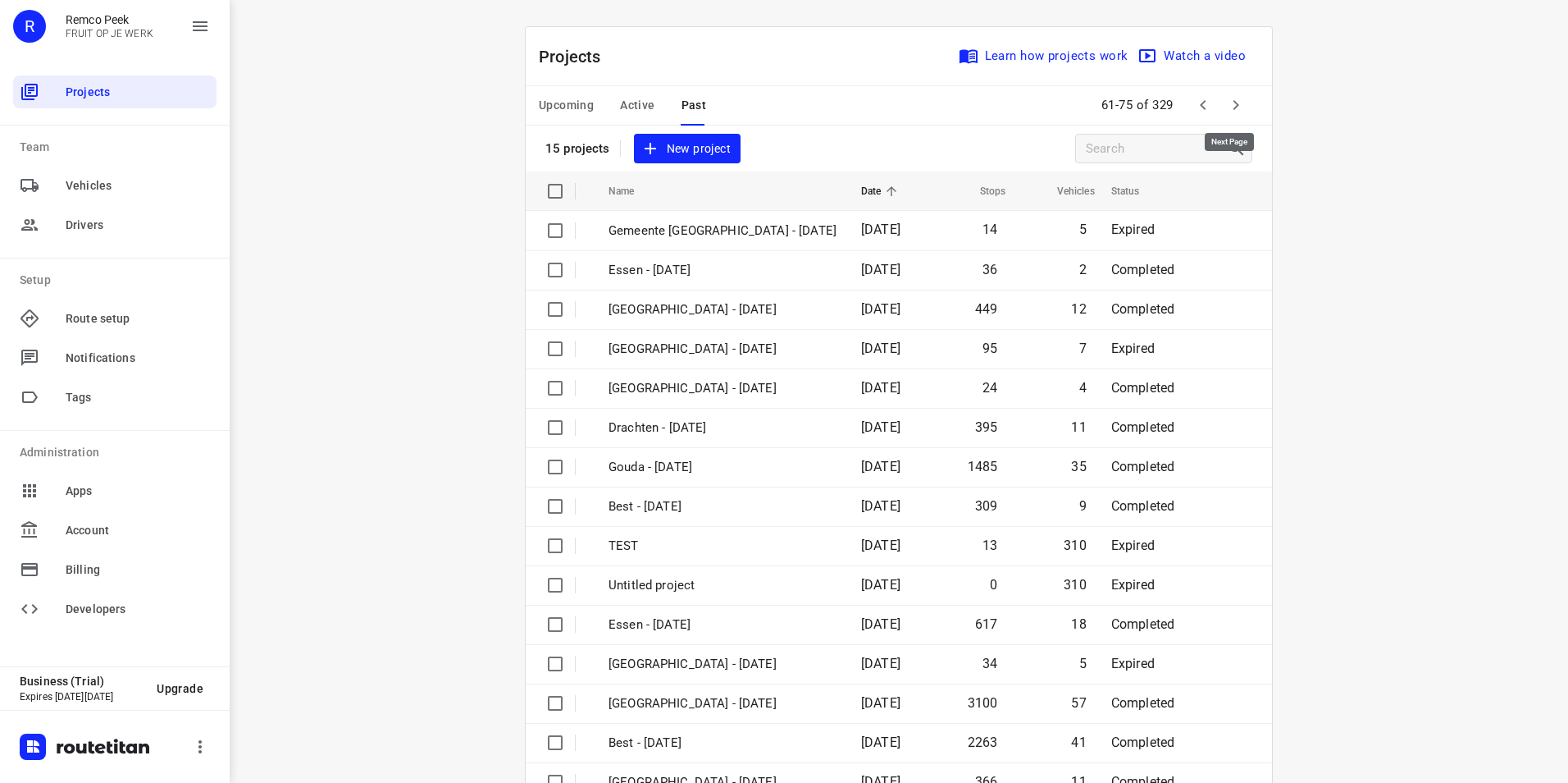
click at [1235, 106] on icon "button" at bounding box center [1236, 105] width 20 height 20
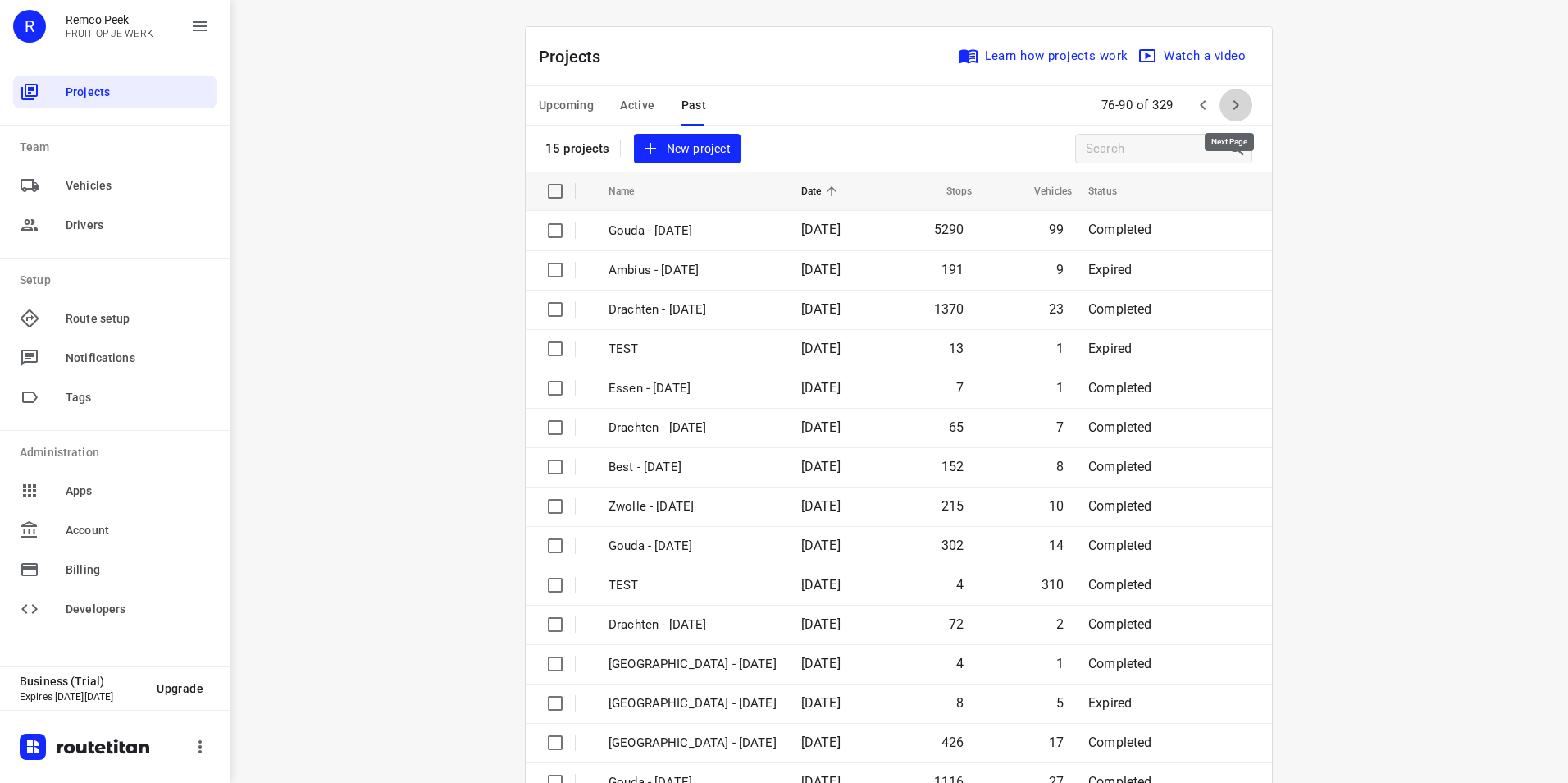
click at [1235, 106] on icon "button" at bounding box center [1236, 105] width 20 height 20
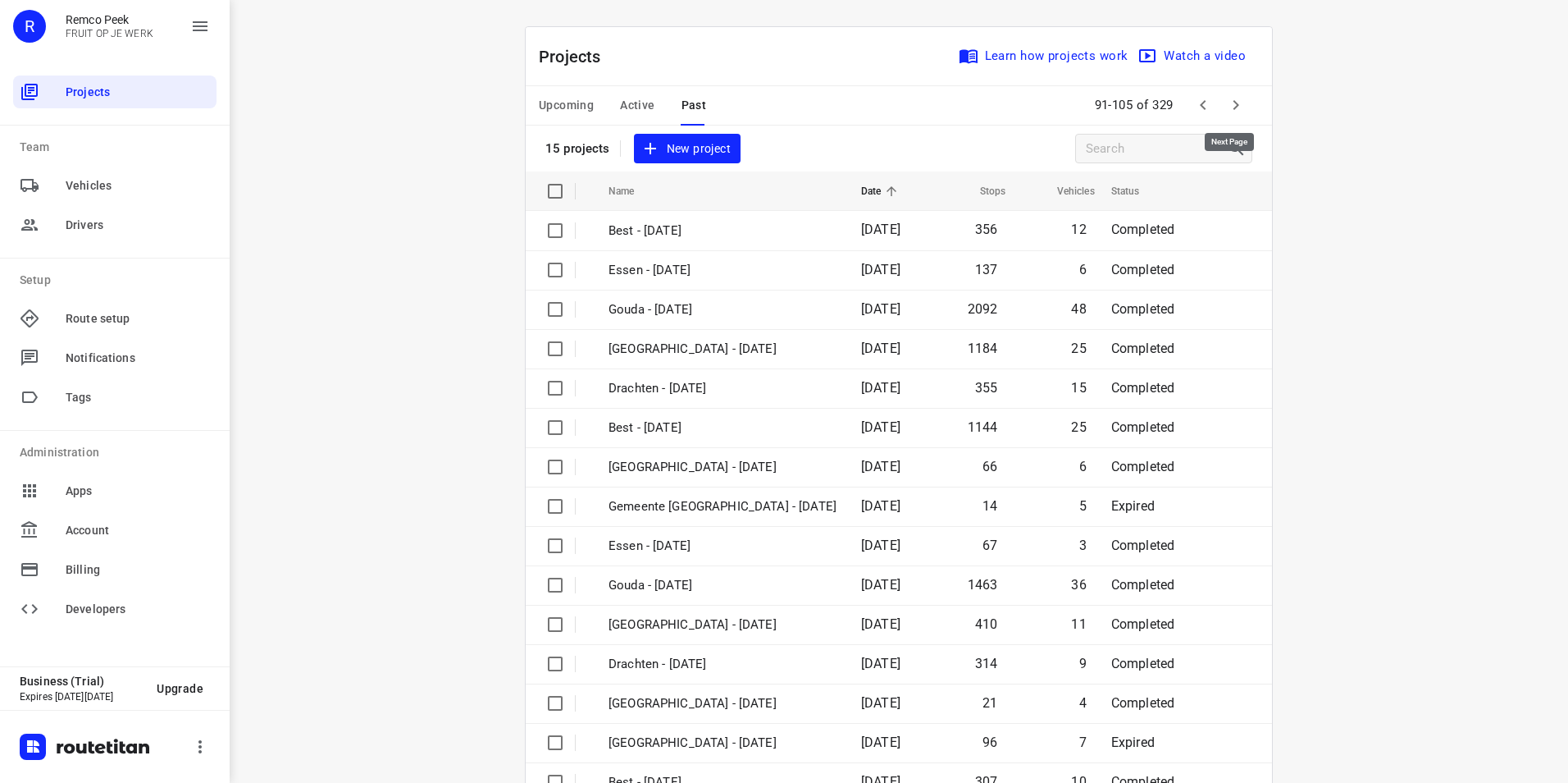
click at [1235, 106] on icon "button" at bounding box center [1236, 105] width 20 height 20
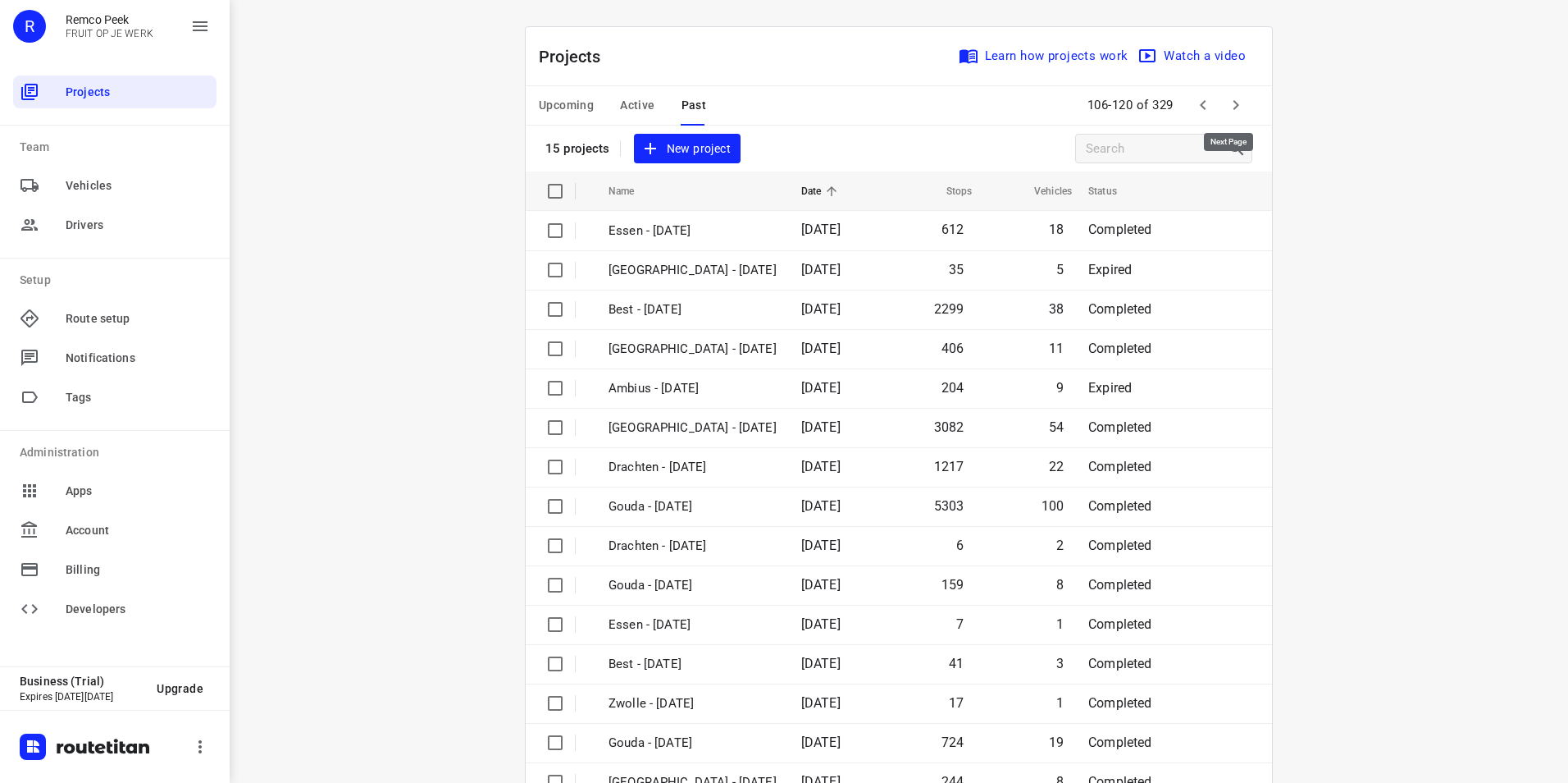
click at [1235, 106] on icon "button" at bounding box center [1236, 105] width 20 height 20
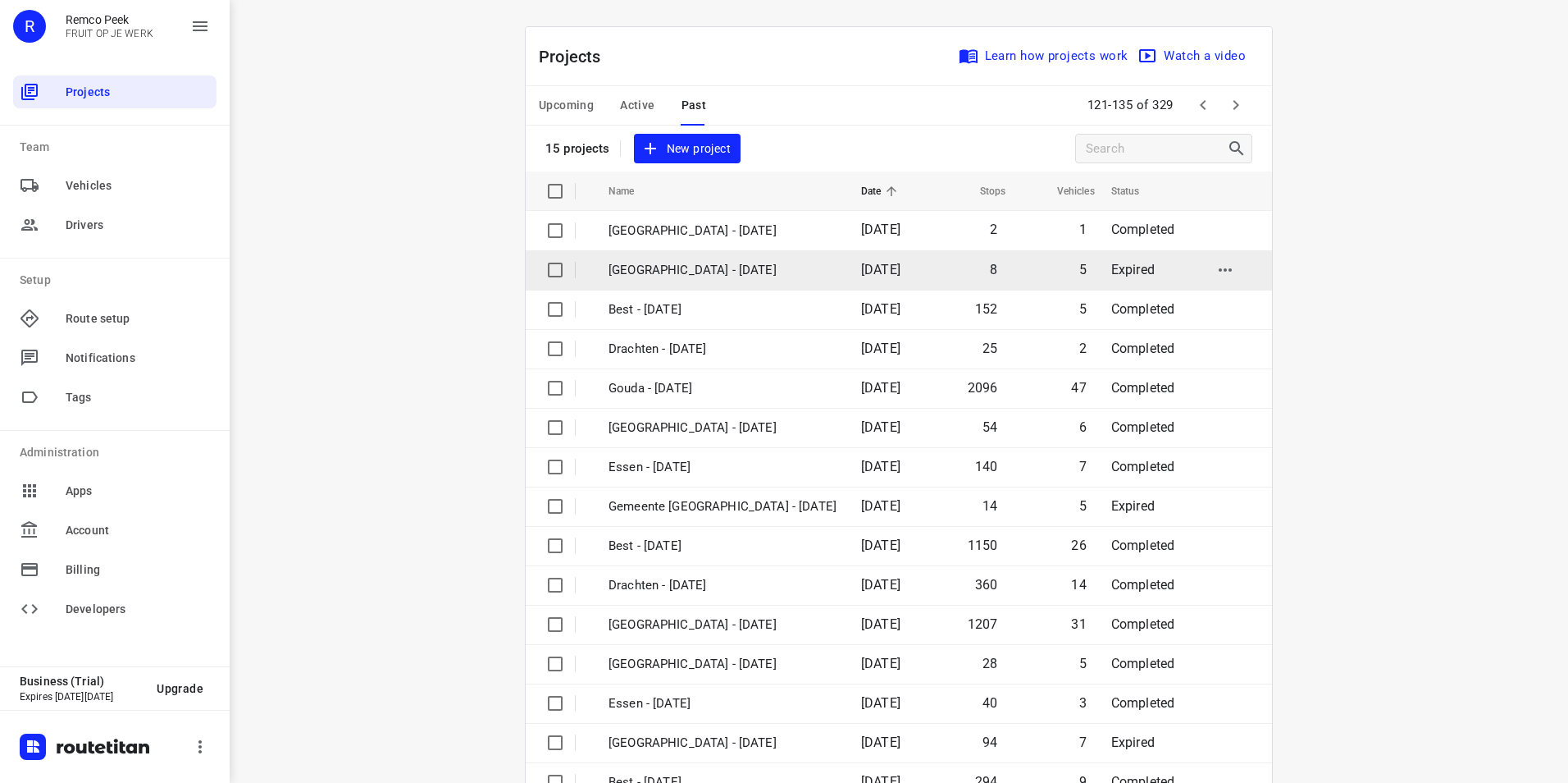
scroll to position [47, 0]
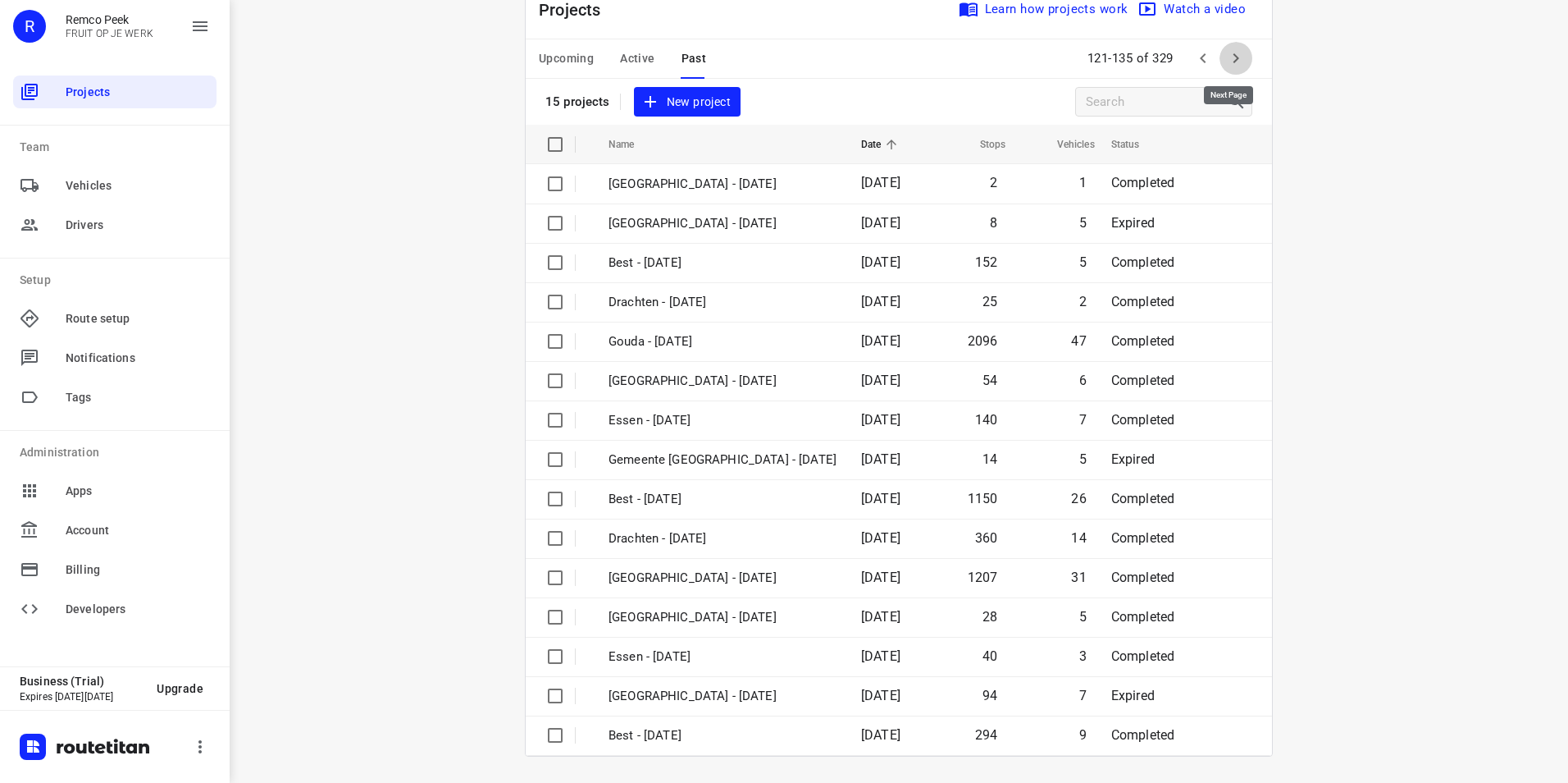
click at [1239, 63] on icon "button" at bounding box center [1236, 58] width 20 height 20
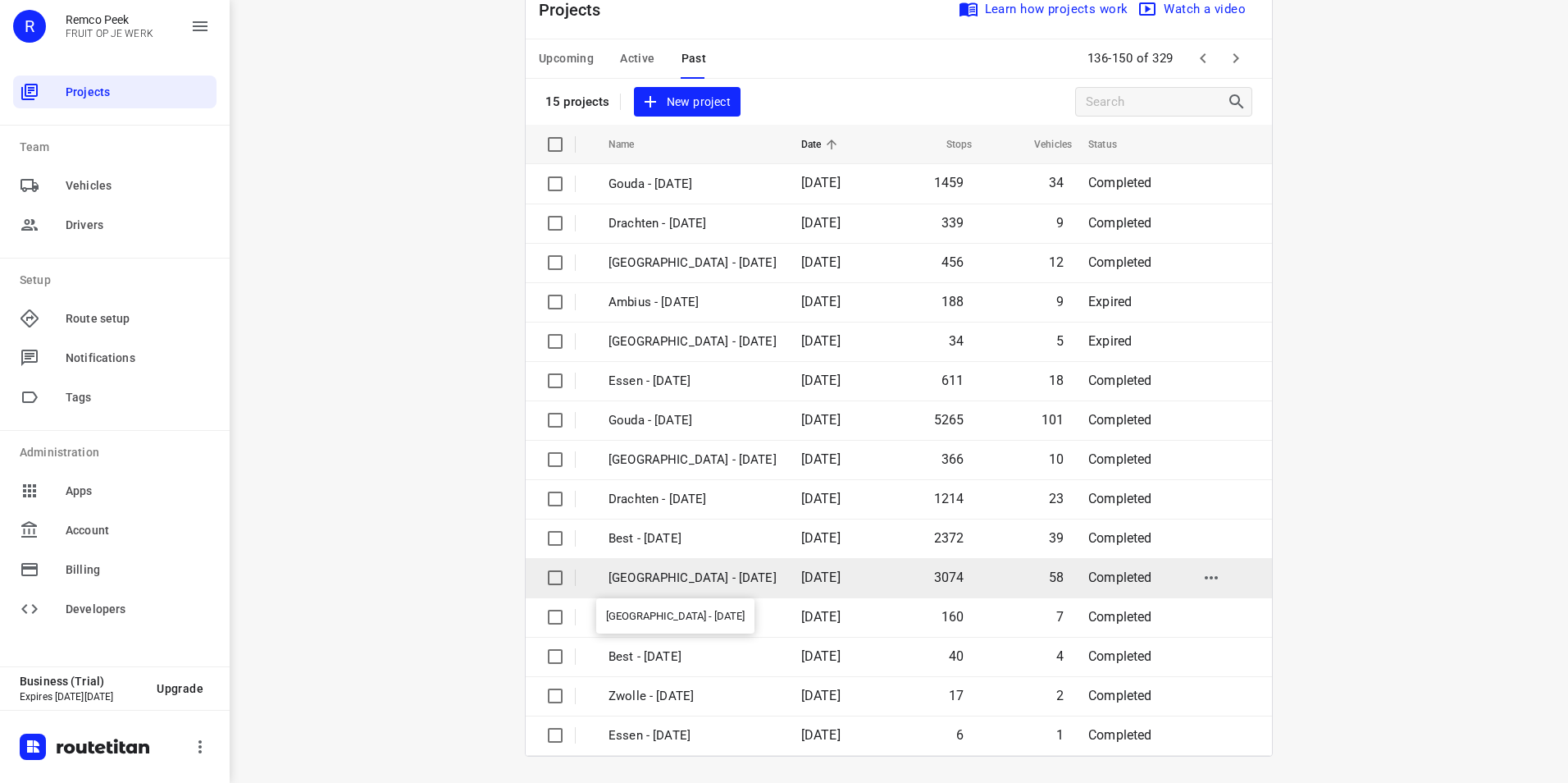
click at [726, 574] on p "[GEOGRAPHIC_DATA] - [DATE]" at bounding box center [693, 578] width 168 height 19
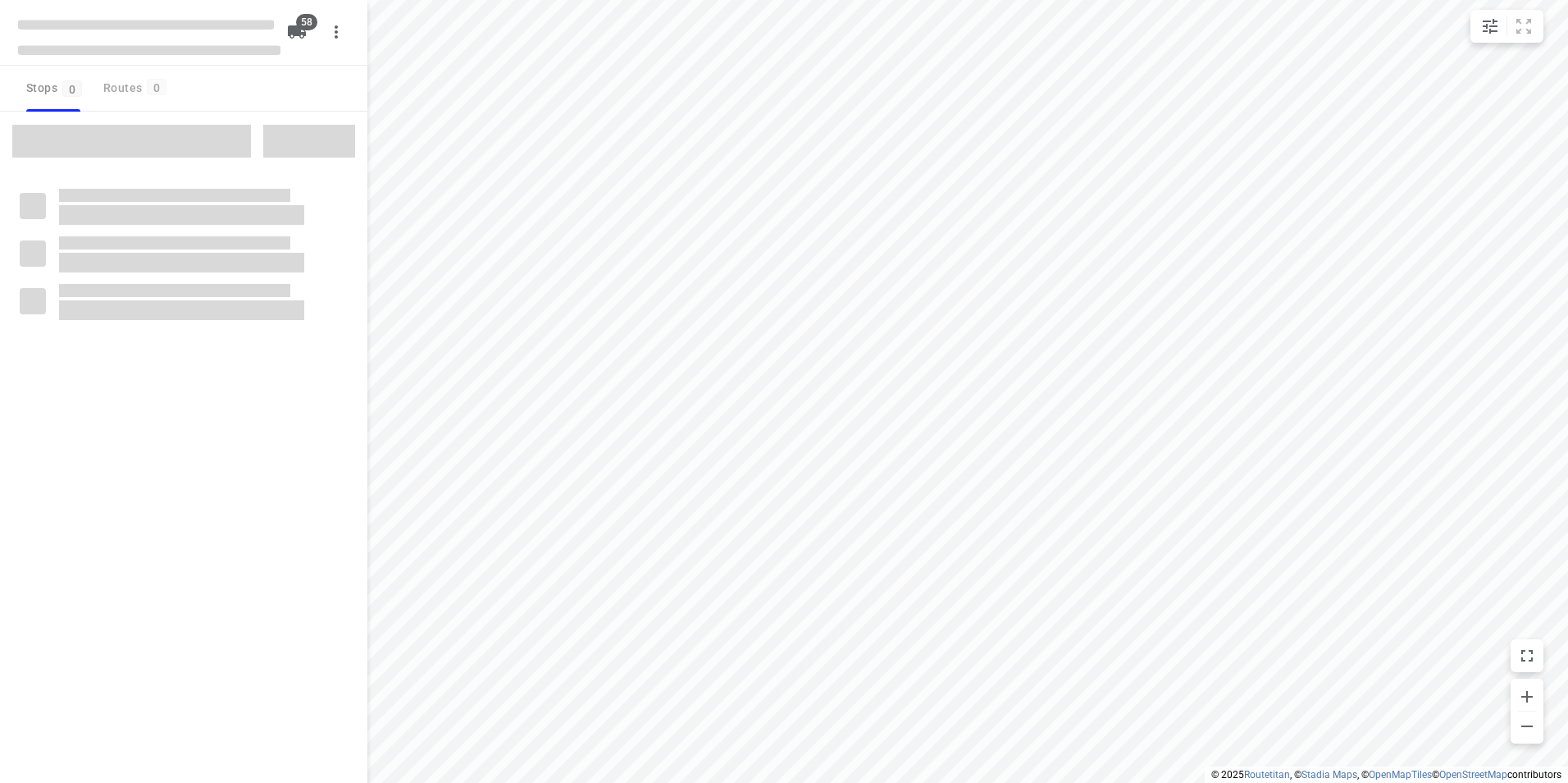
checkbox input "true"
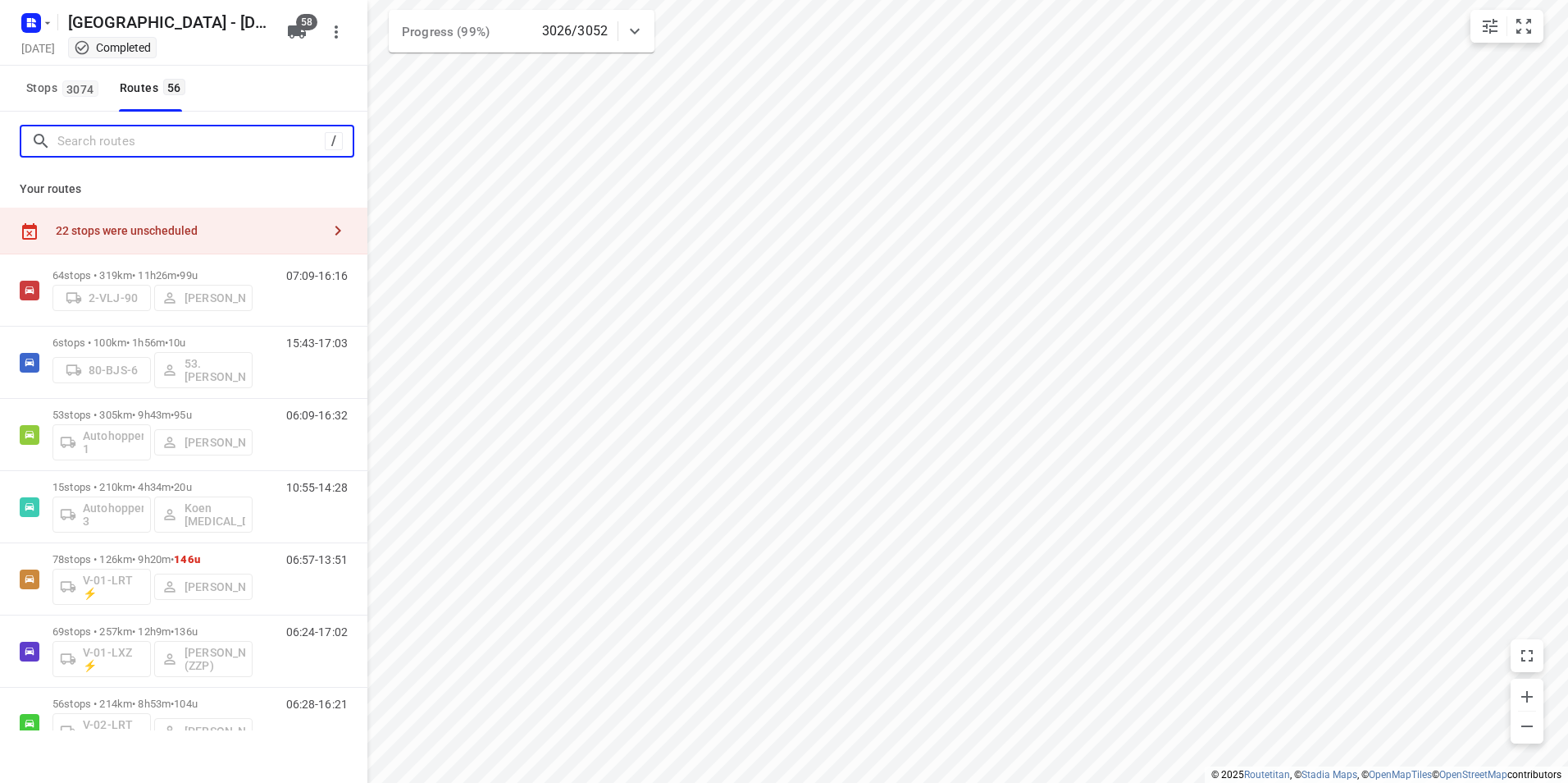
click at [103, 130] on input "Search routes" at bounding box center [190, 141] width 267 height 25
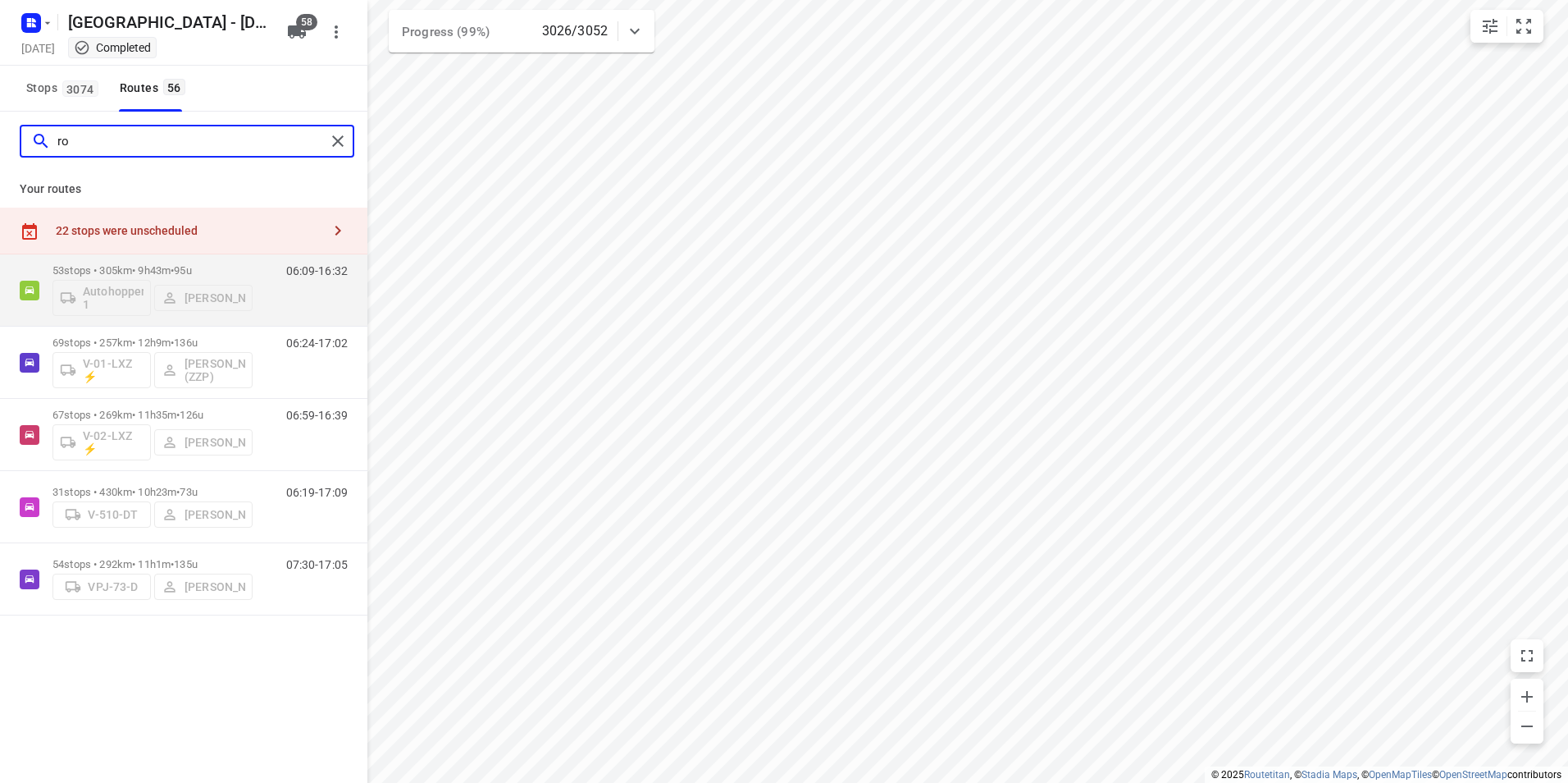
type input "r"
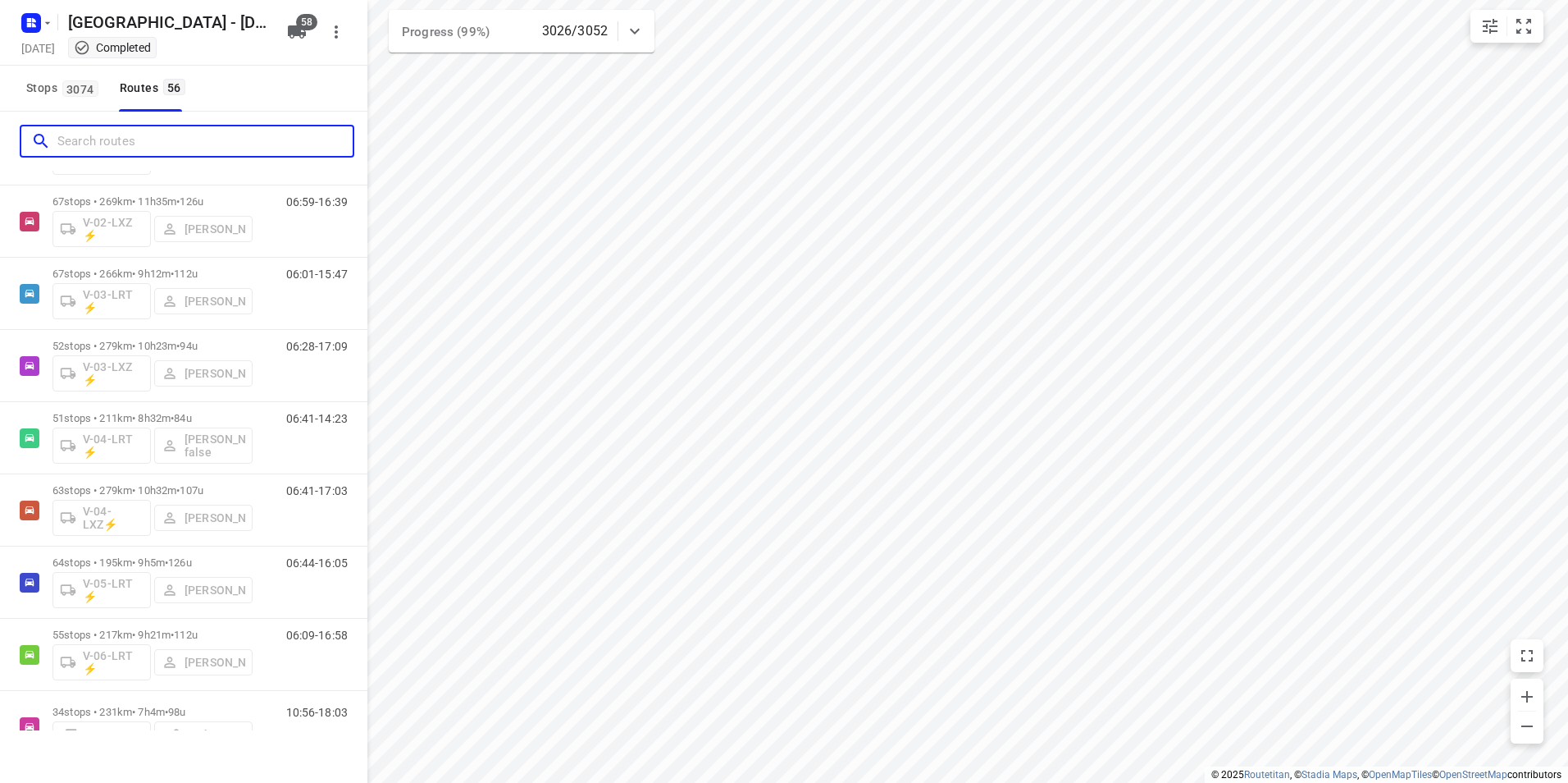
scroll to position [1067, 0]
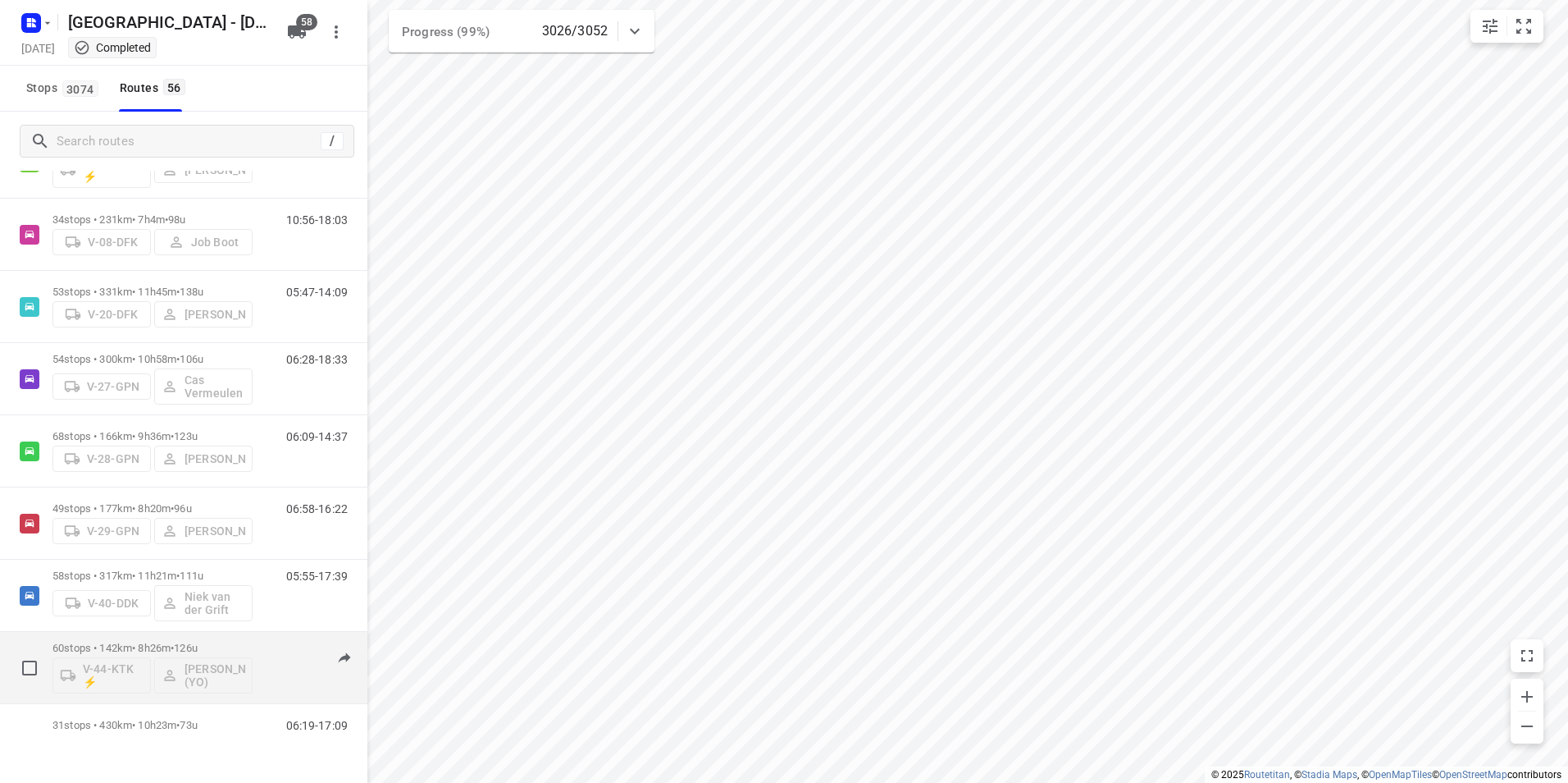
click at [267, 639] on div "60 stops • 142km • 8h26m • 126u V-44-KTK ⚡ [PERSON_NAME] (YO) 06:42-15:33" at bounding box center [210, 667] width 315 height 68
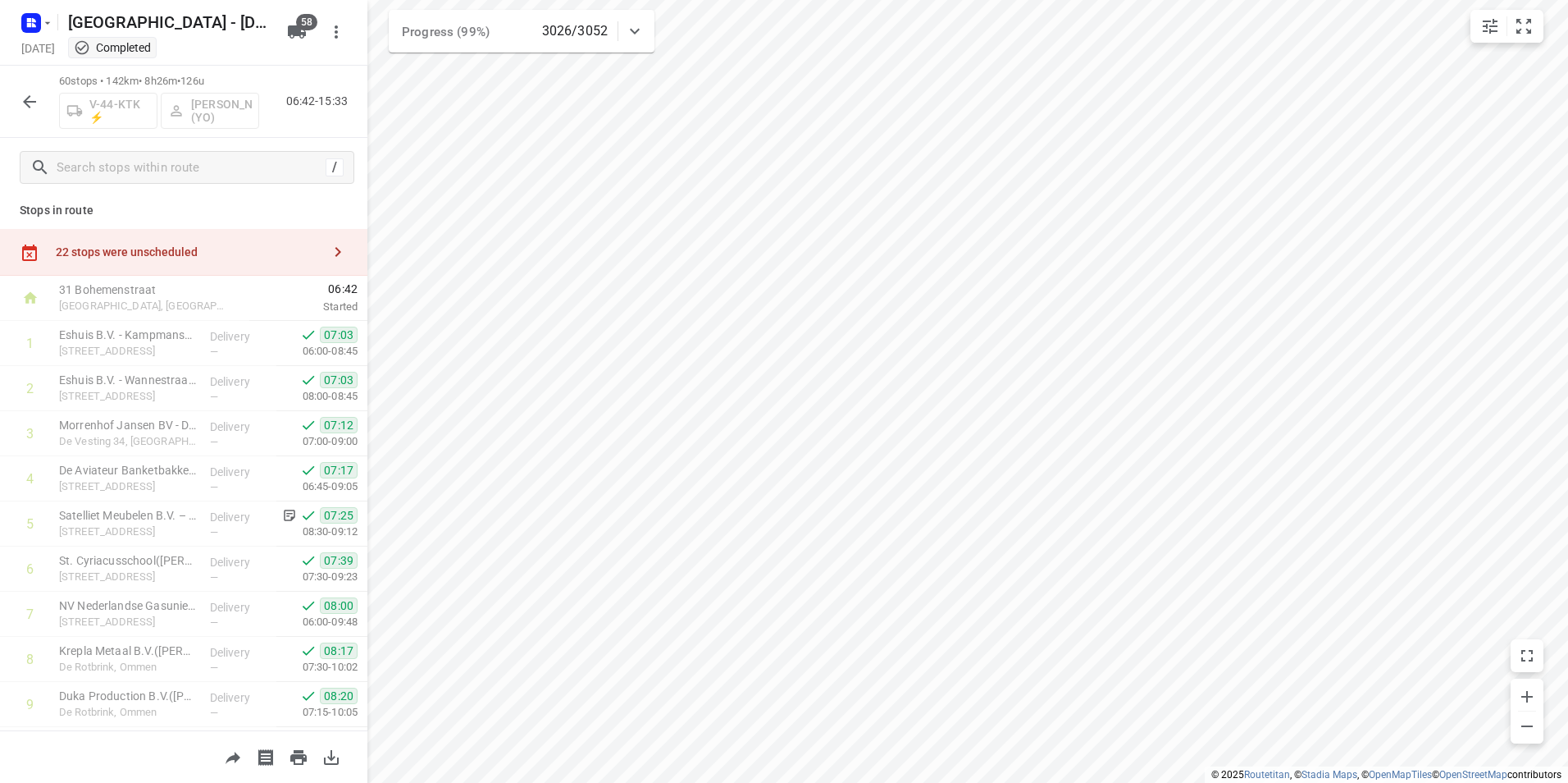
scroll to position [0, 0]
click at [20, 103] on icon "button" at bounding box center [30, 102] width 20 height 20
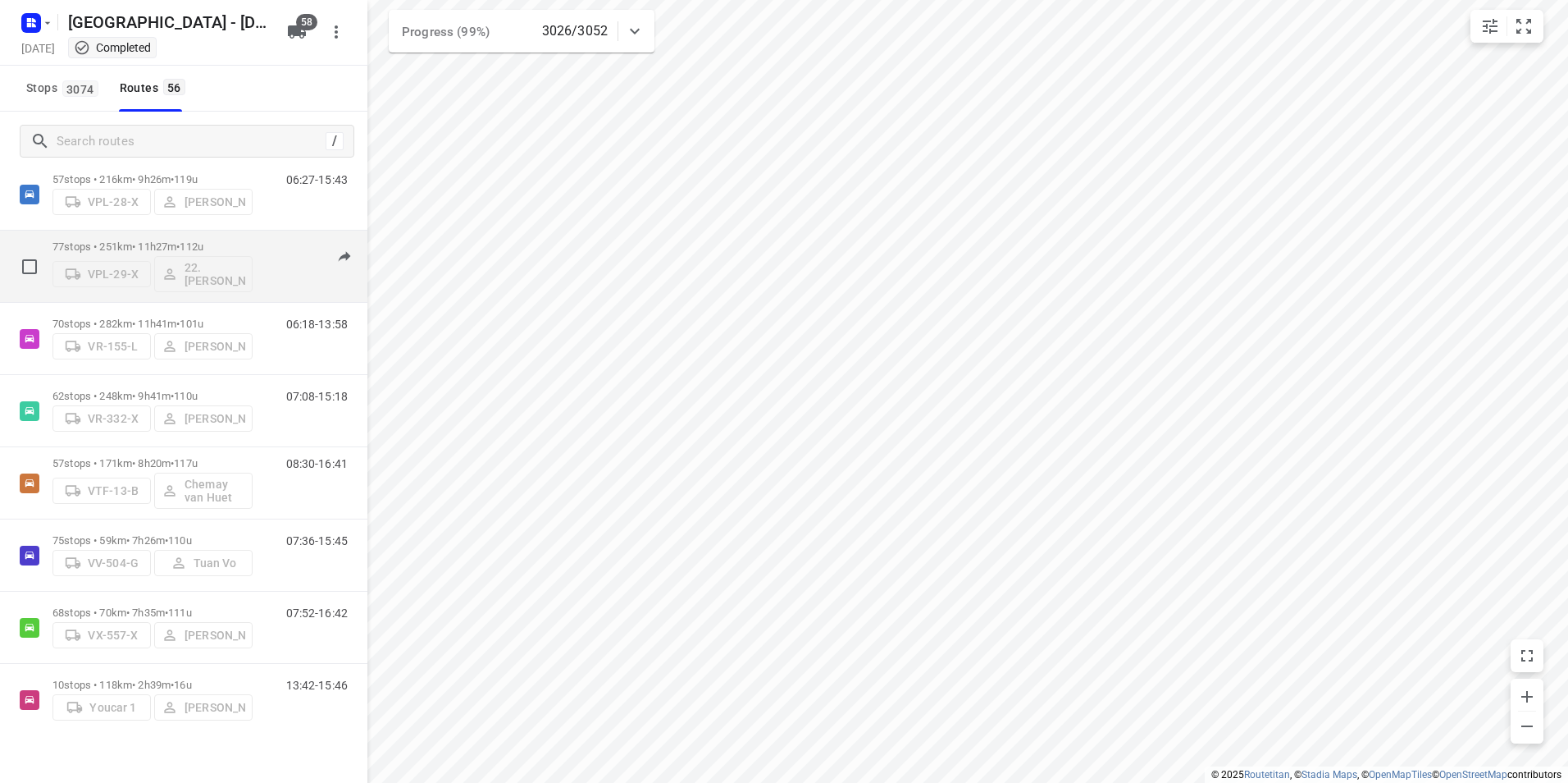
scroll to position [3584, 0]
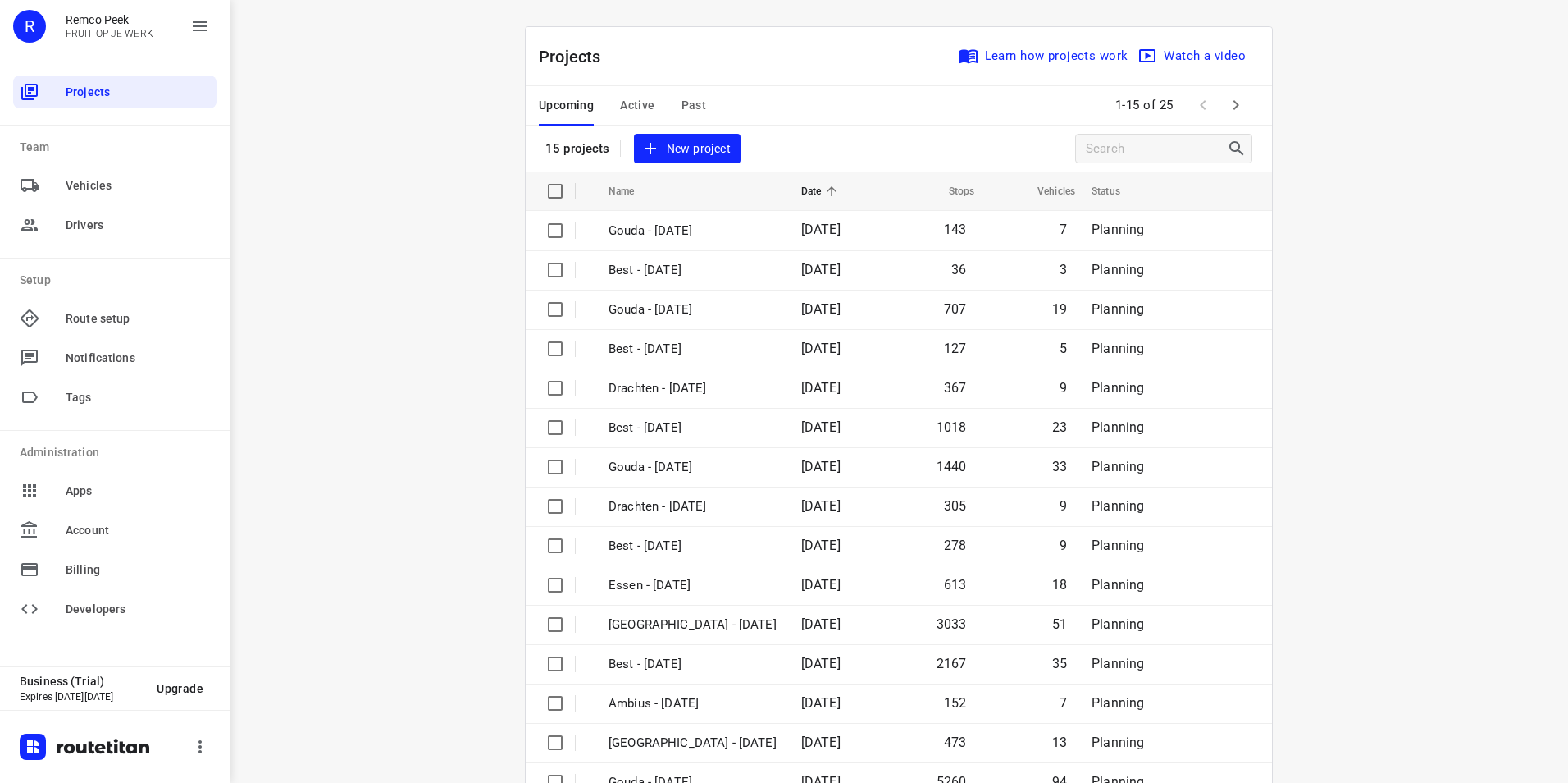
click at [628, 98] on span "Active" at bounding box center [637, 105] width 34 height 21
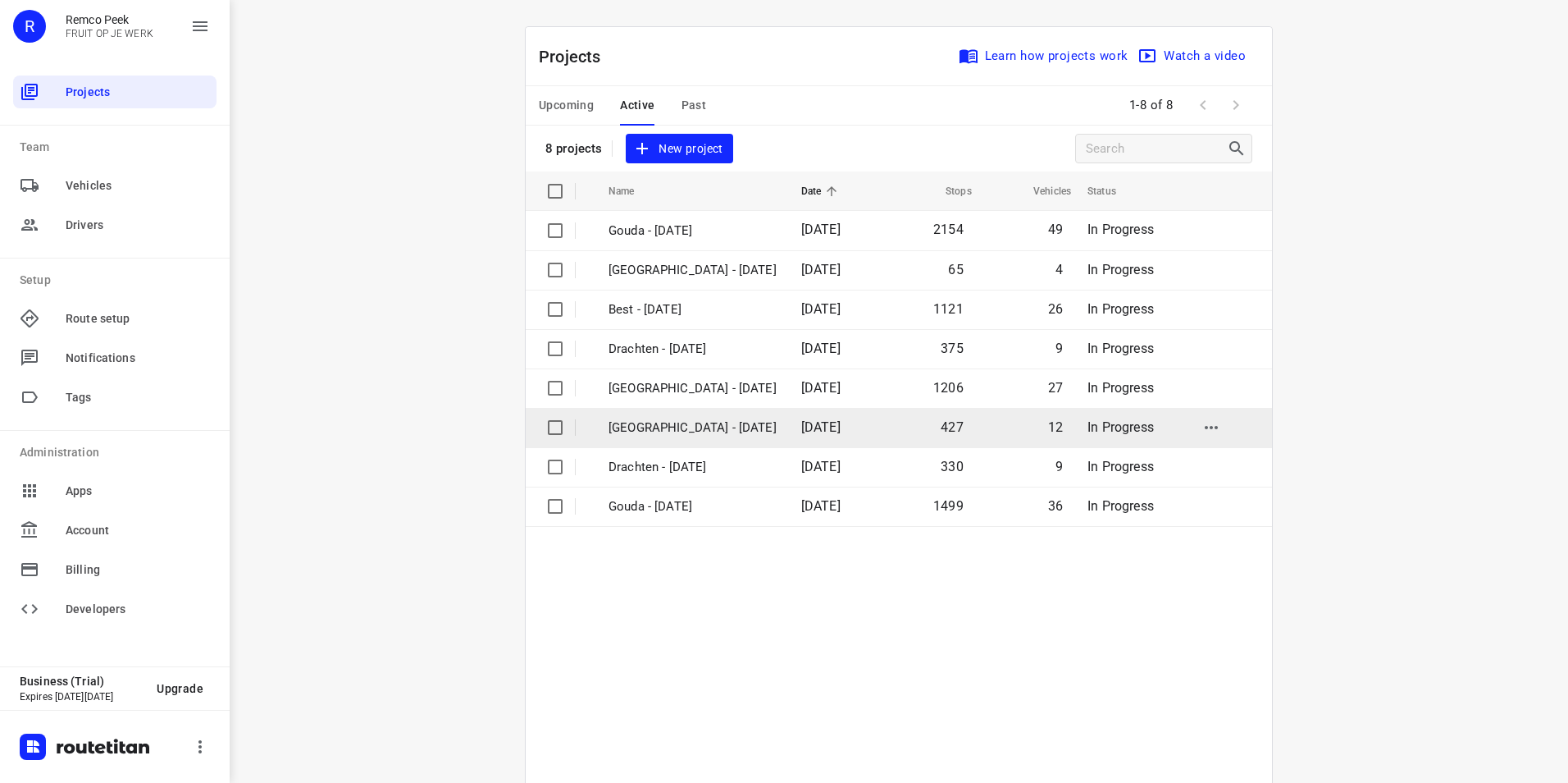
click at [674, 424] on p "[GEOGRAPHIC_DATA] - [DATE]" at bounding box center [693, 427] width 168 height 19
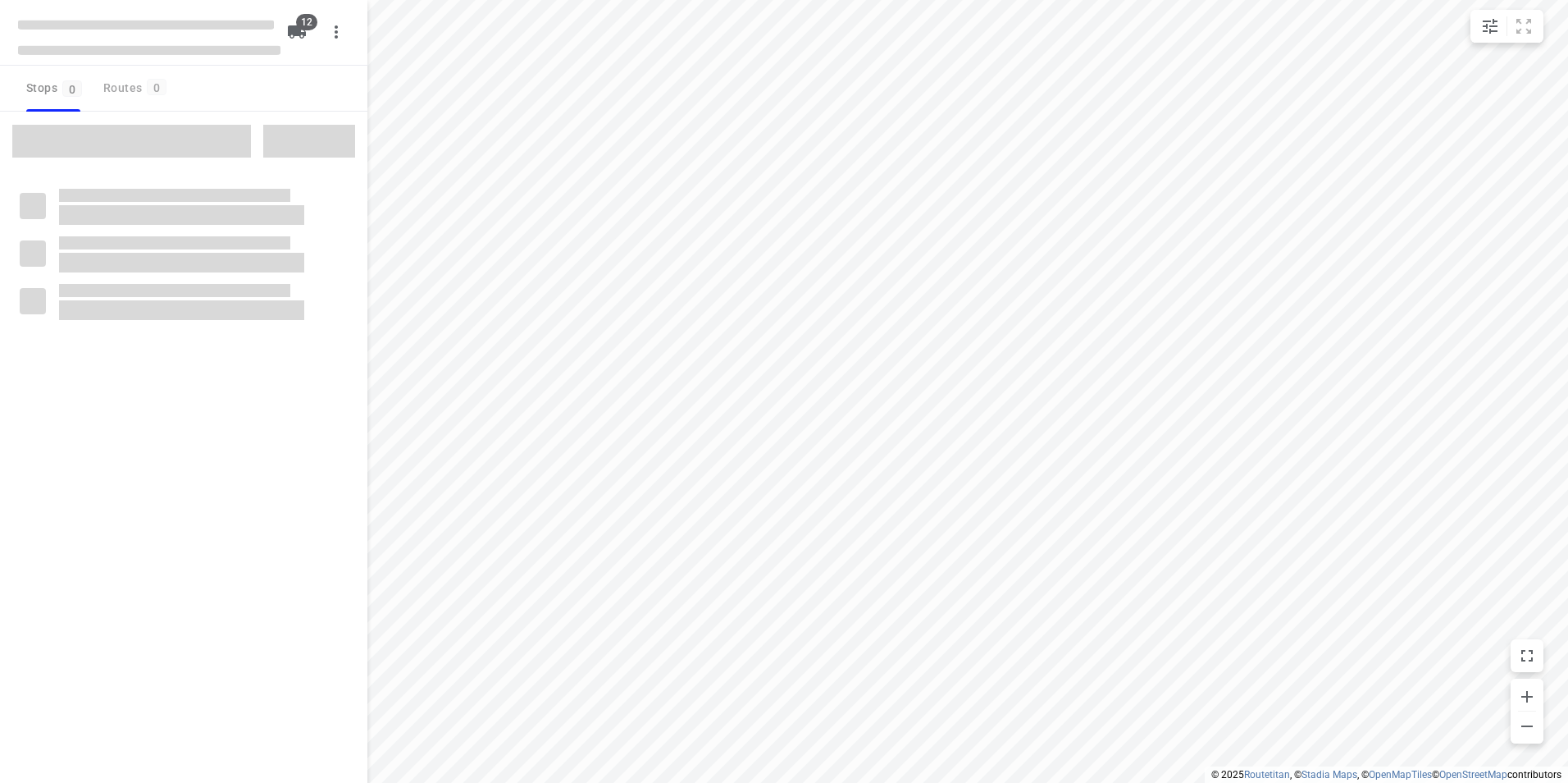
checkbox input "true"
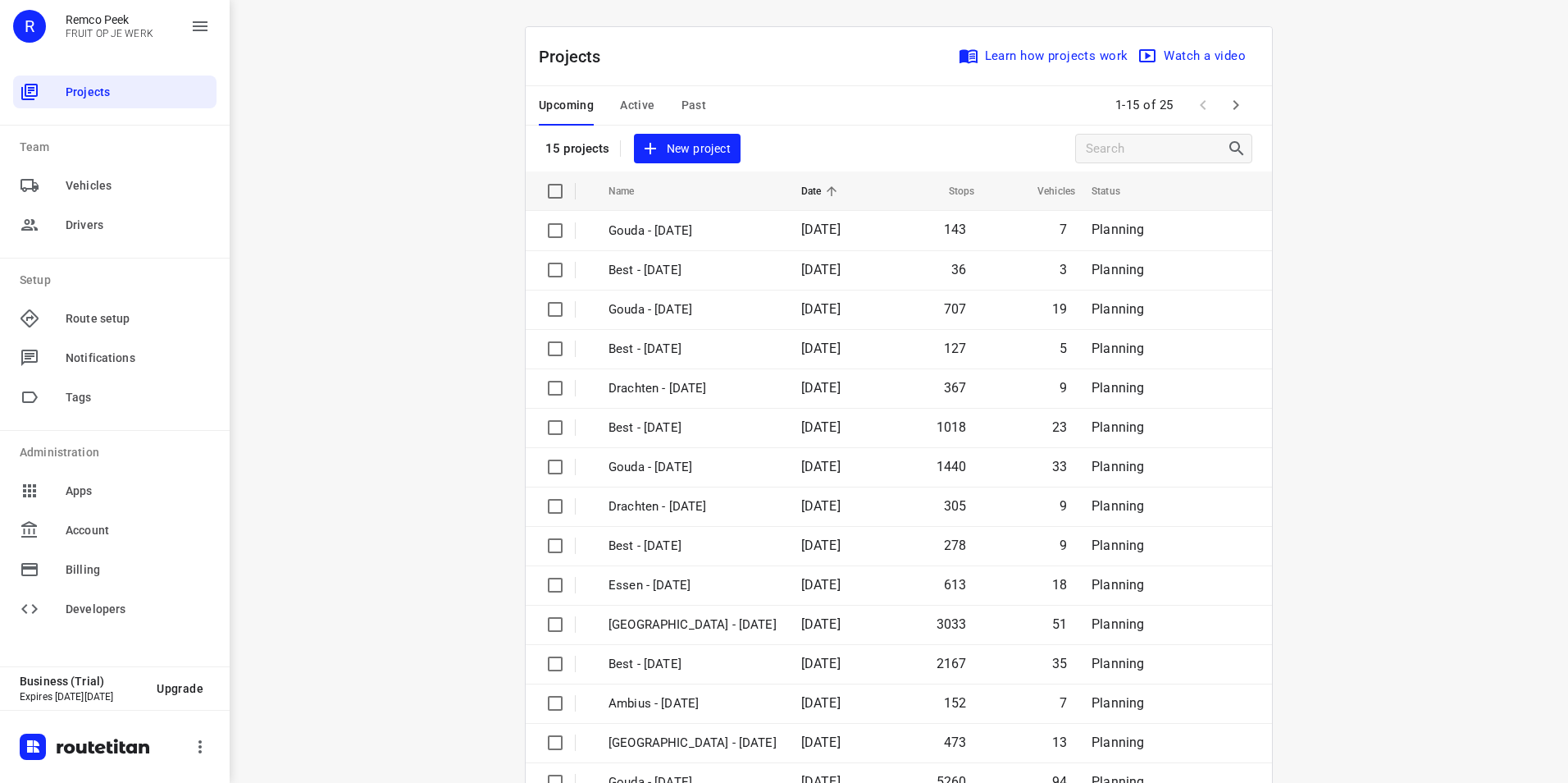
click at [693, 104] on span "Past" at bounding box center [694, 105] width 25 height 21
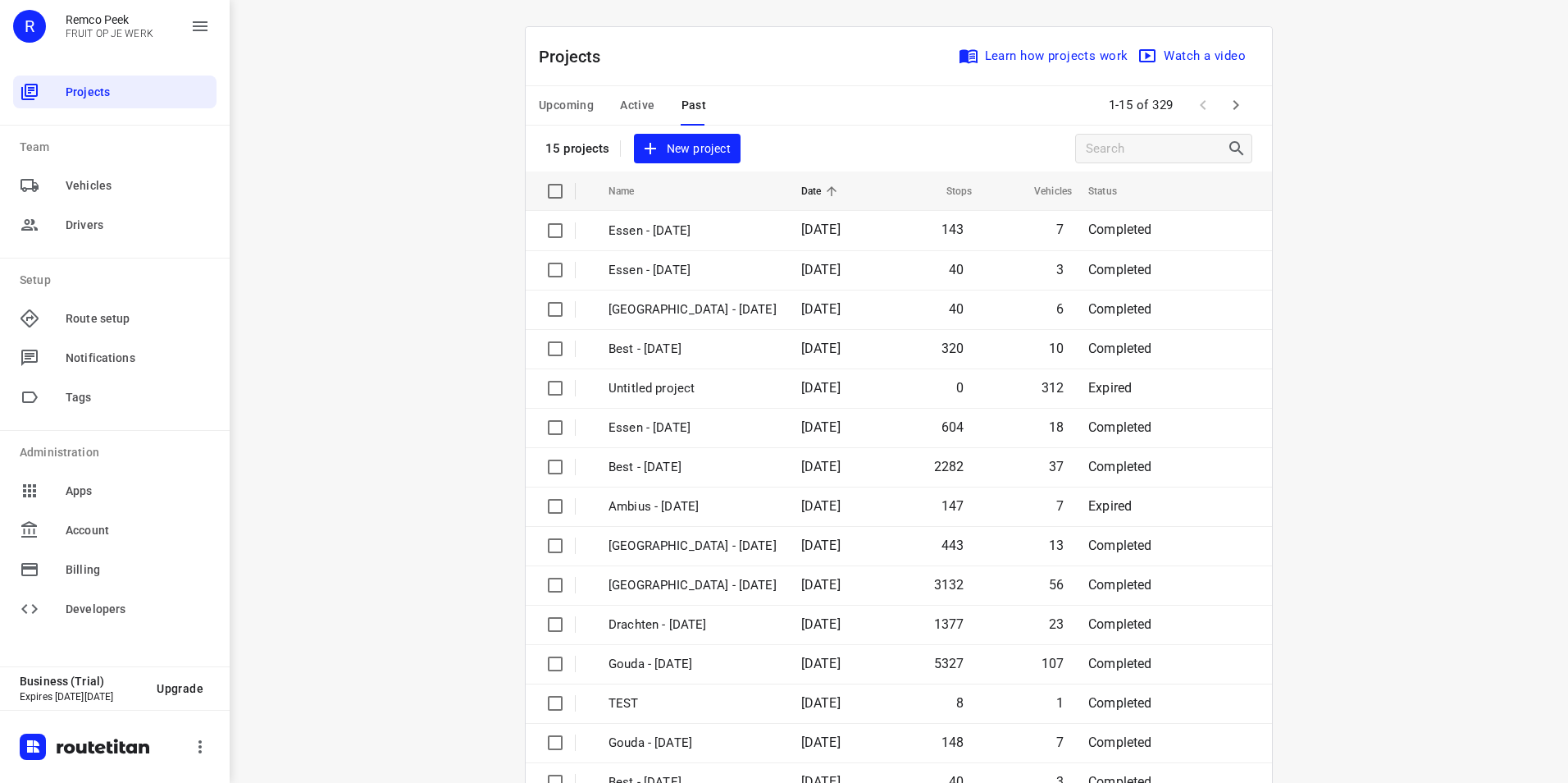
click at [1226, 107] on icon "button" at bounding box center [1236, 105] width 20 height 20
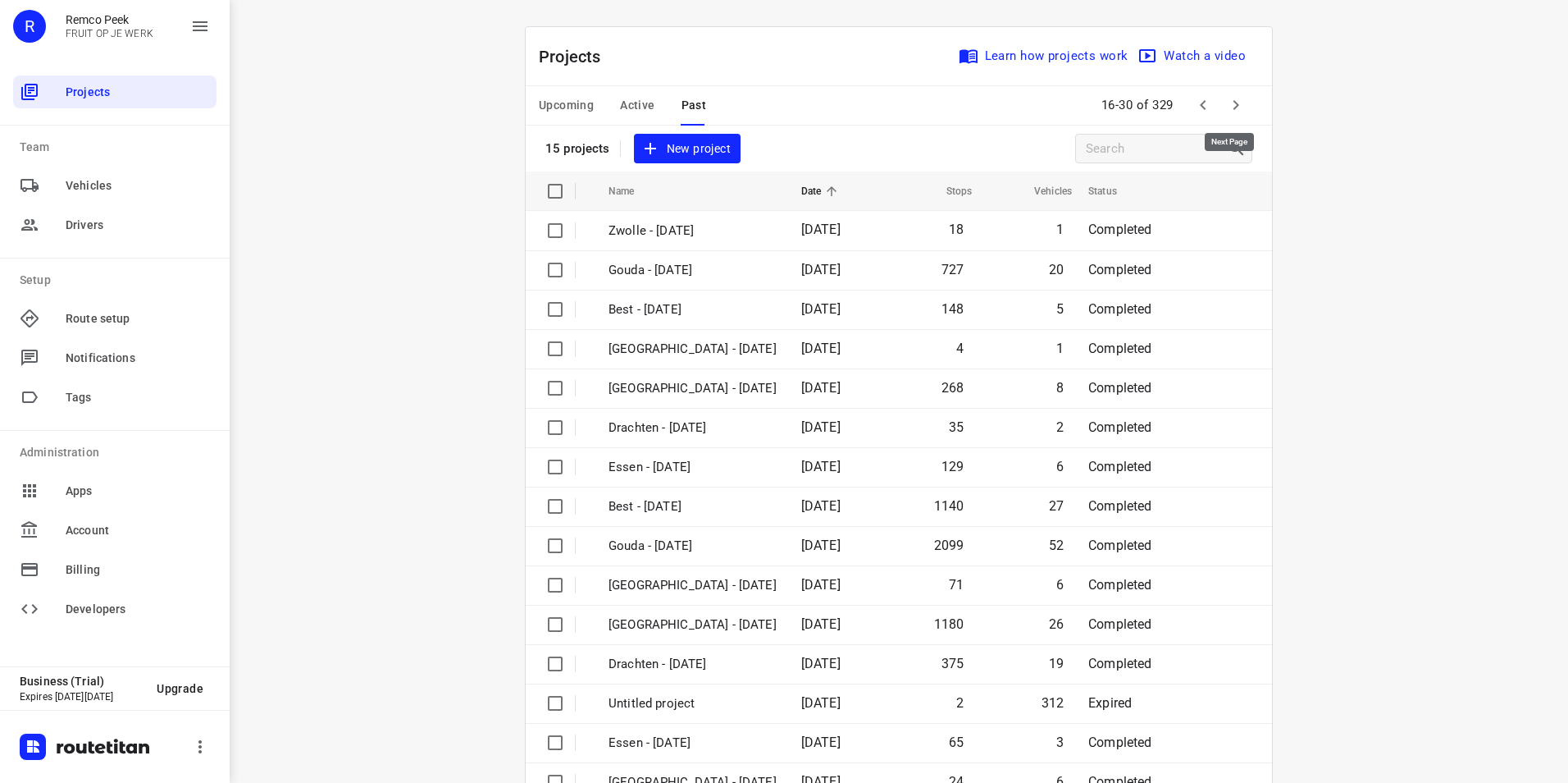
click at [1226, 107] on icon "button" at bounding box center [1236, 105] width 20 height 20
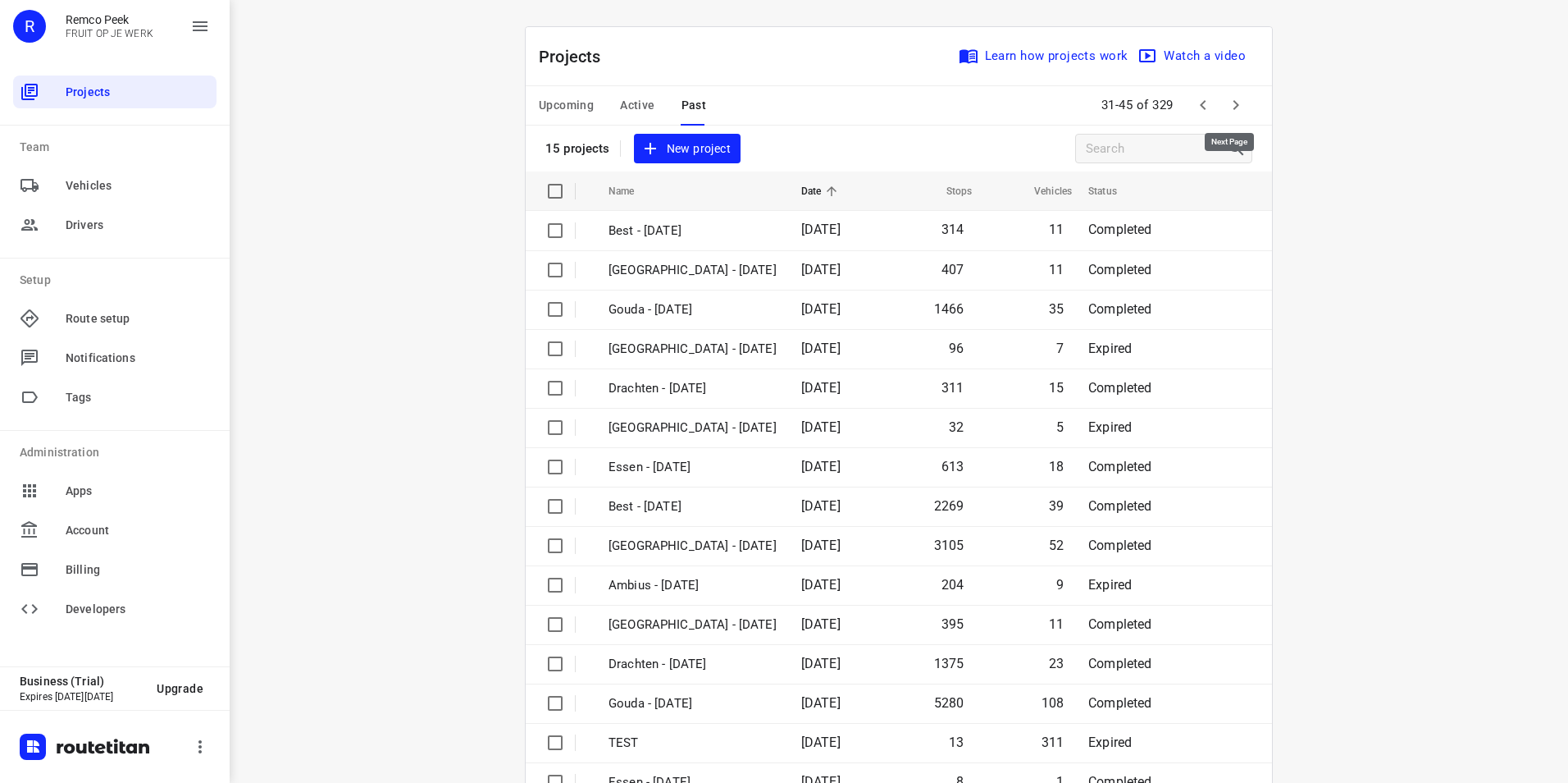
click at [1226, 107] on icon "button" at bounding box center [1236, 105] width 20 height 20
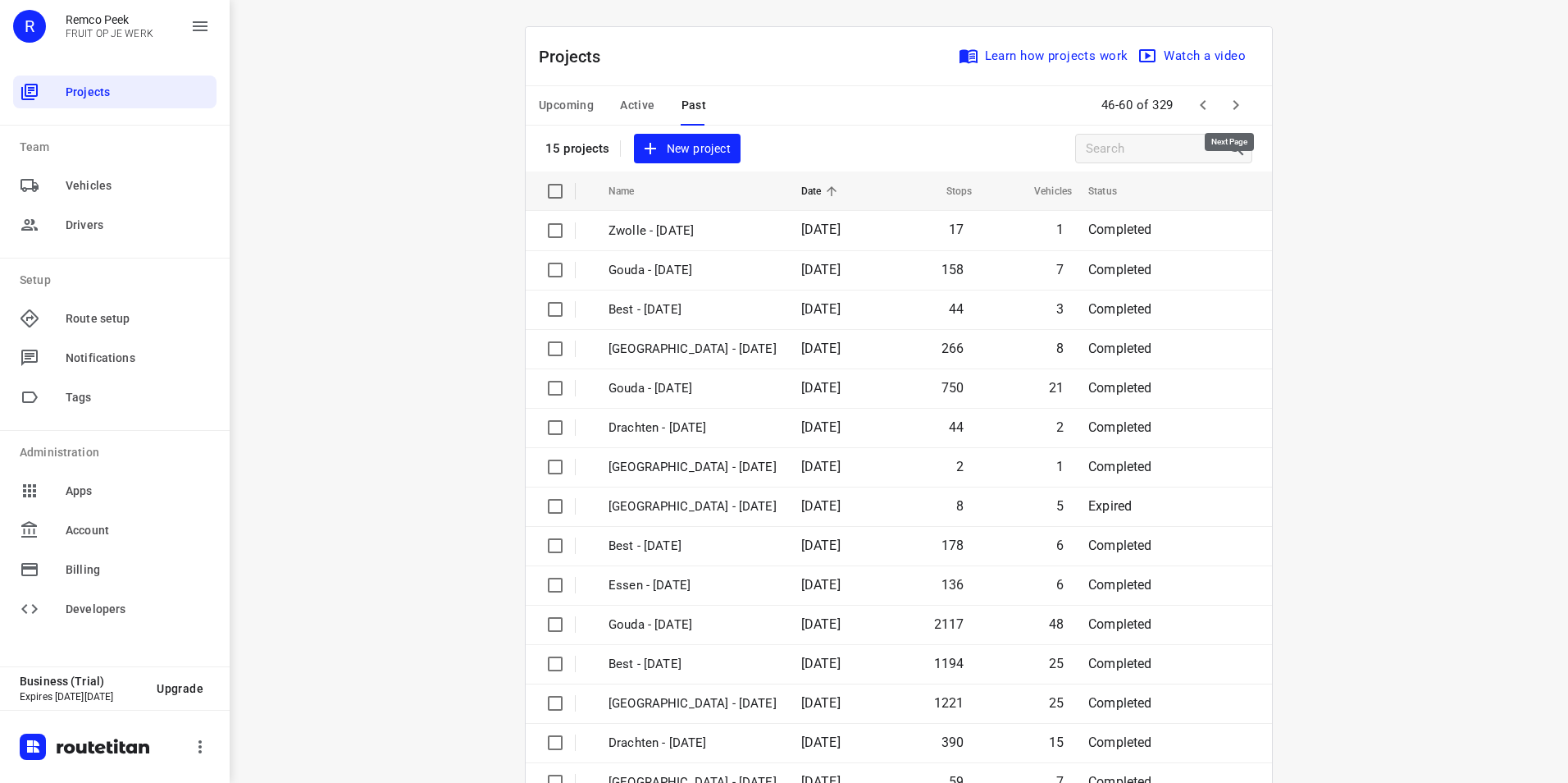
click at [1227, 107] on icon "button" at bounding box center [1236, 105] width 20 height 20
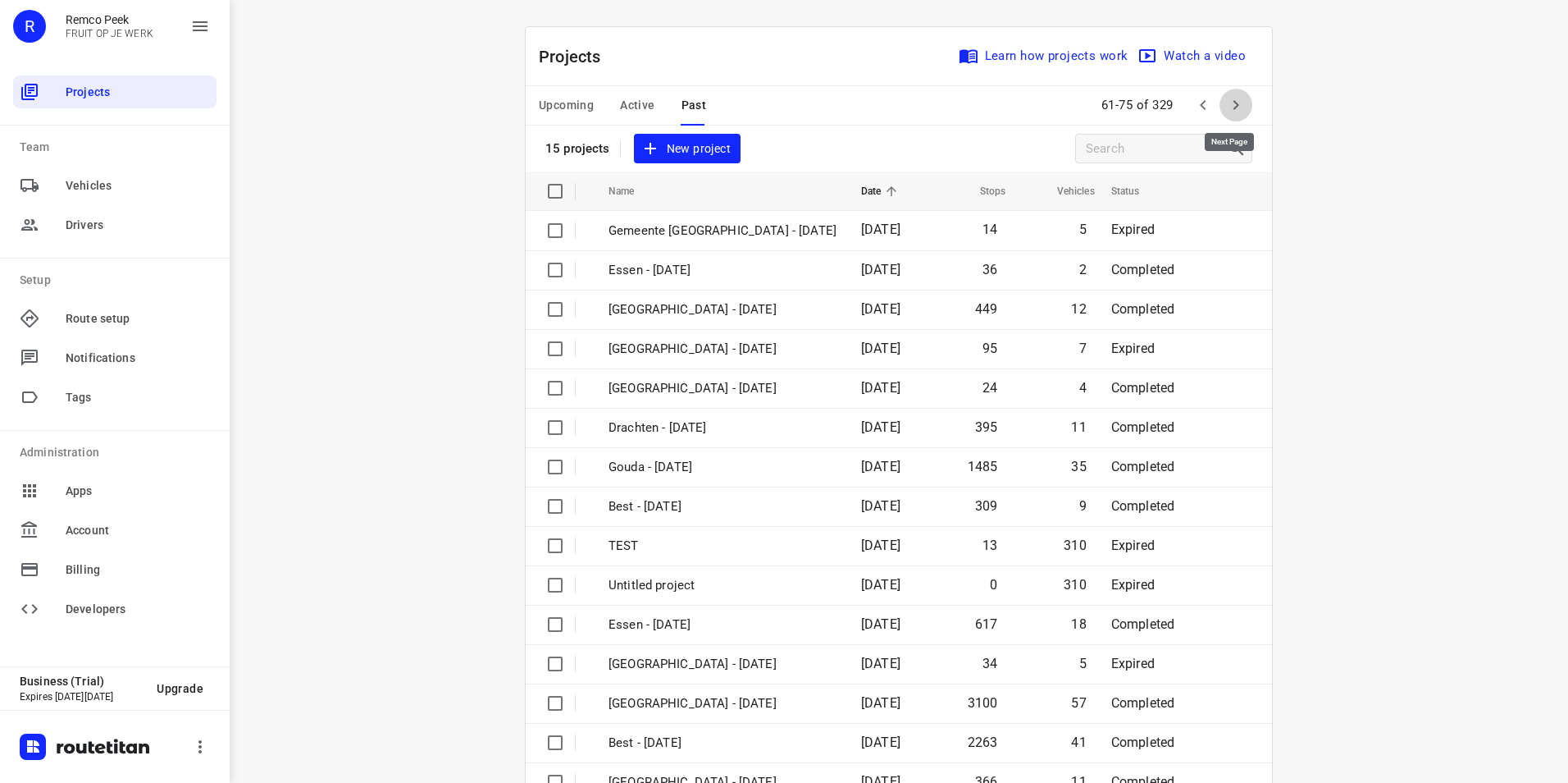
click at [1233, 105] on icon "button" at bounding box center [1236, 105] width 20 height 20
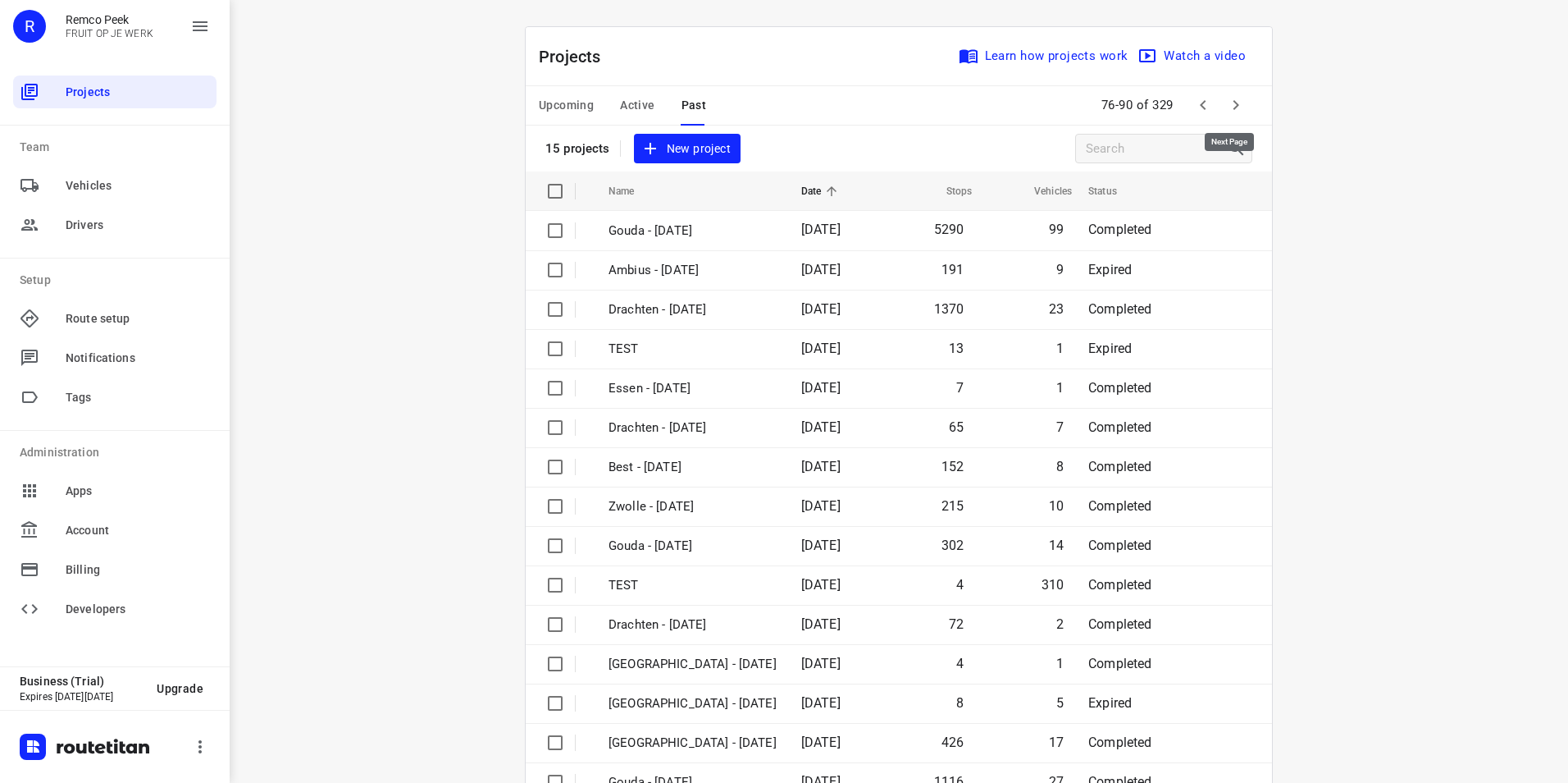
click at [1233, 105] on icon "button" at bounding box center [1236, 105] width 20 height 20
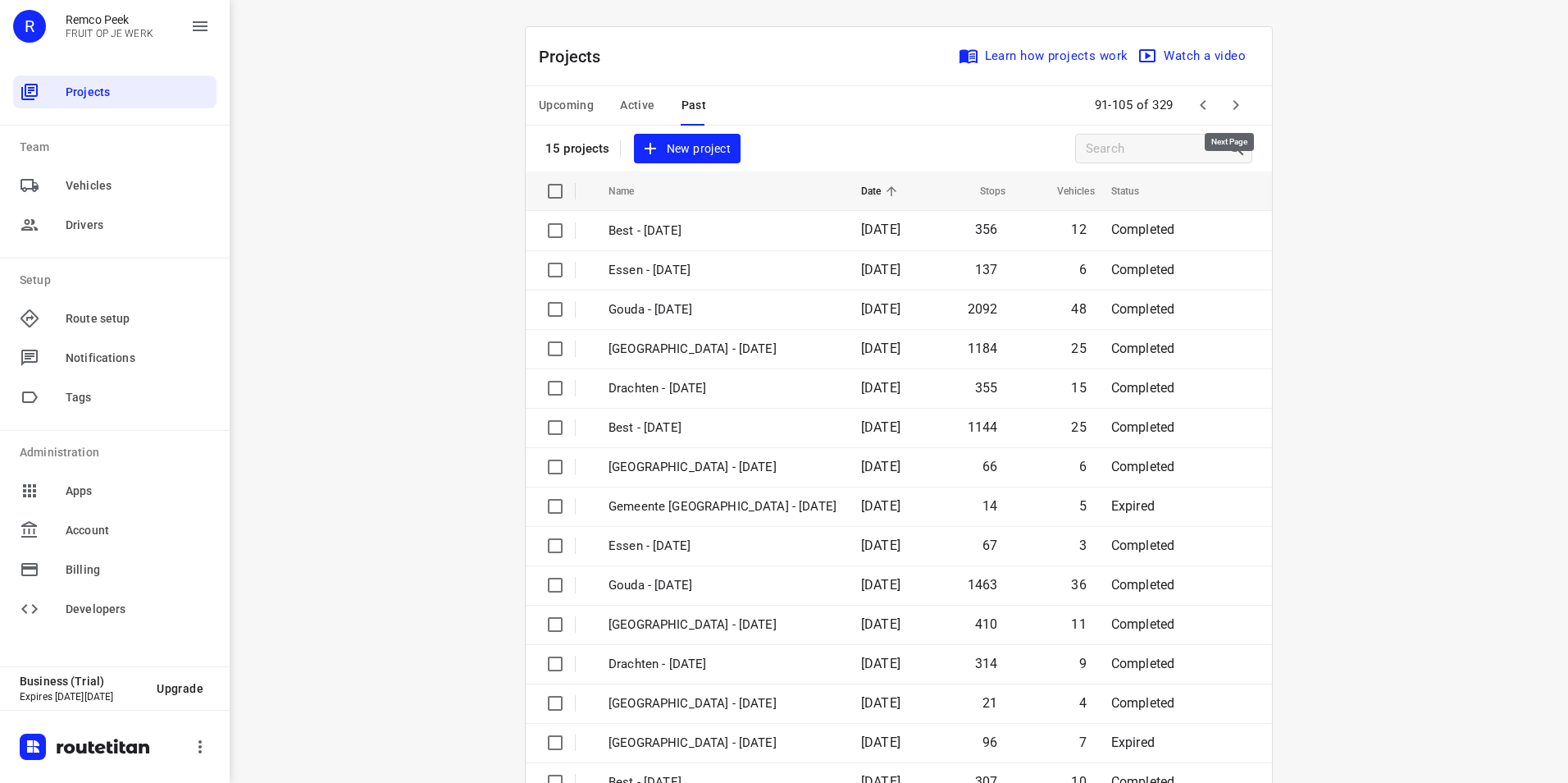
click at [1233, 105] on icon "button" at bounding box center [1236, 105] width 20 height 20
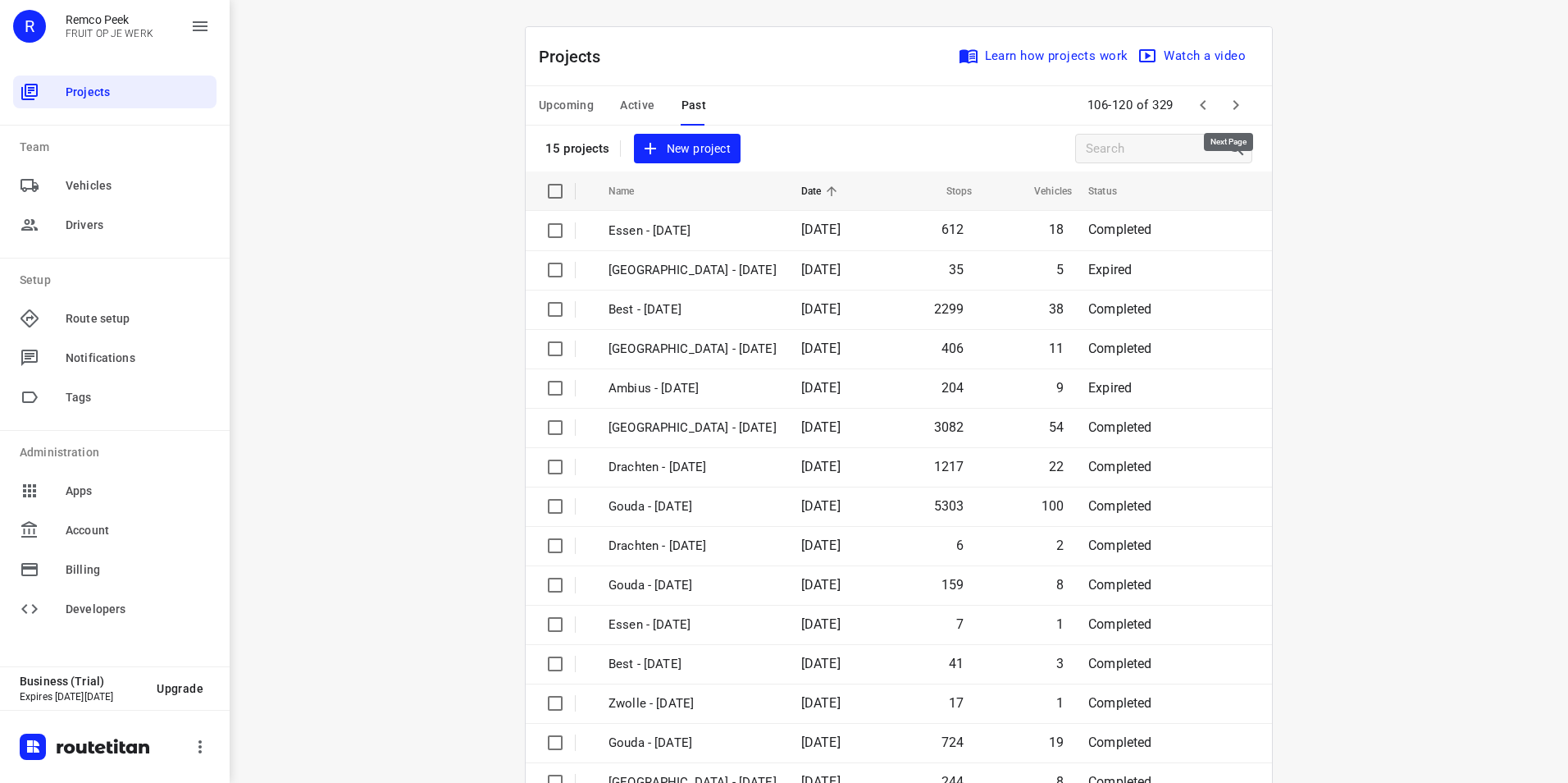
click at [1233, 105] on icon "button" at bounding box center [1236, 105] width 20 height 20
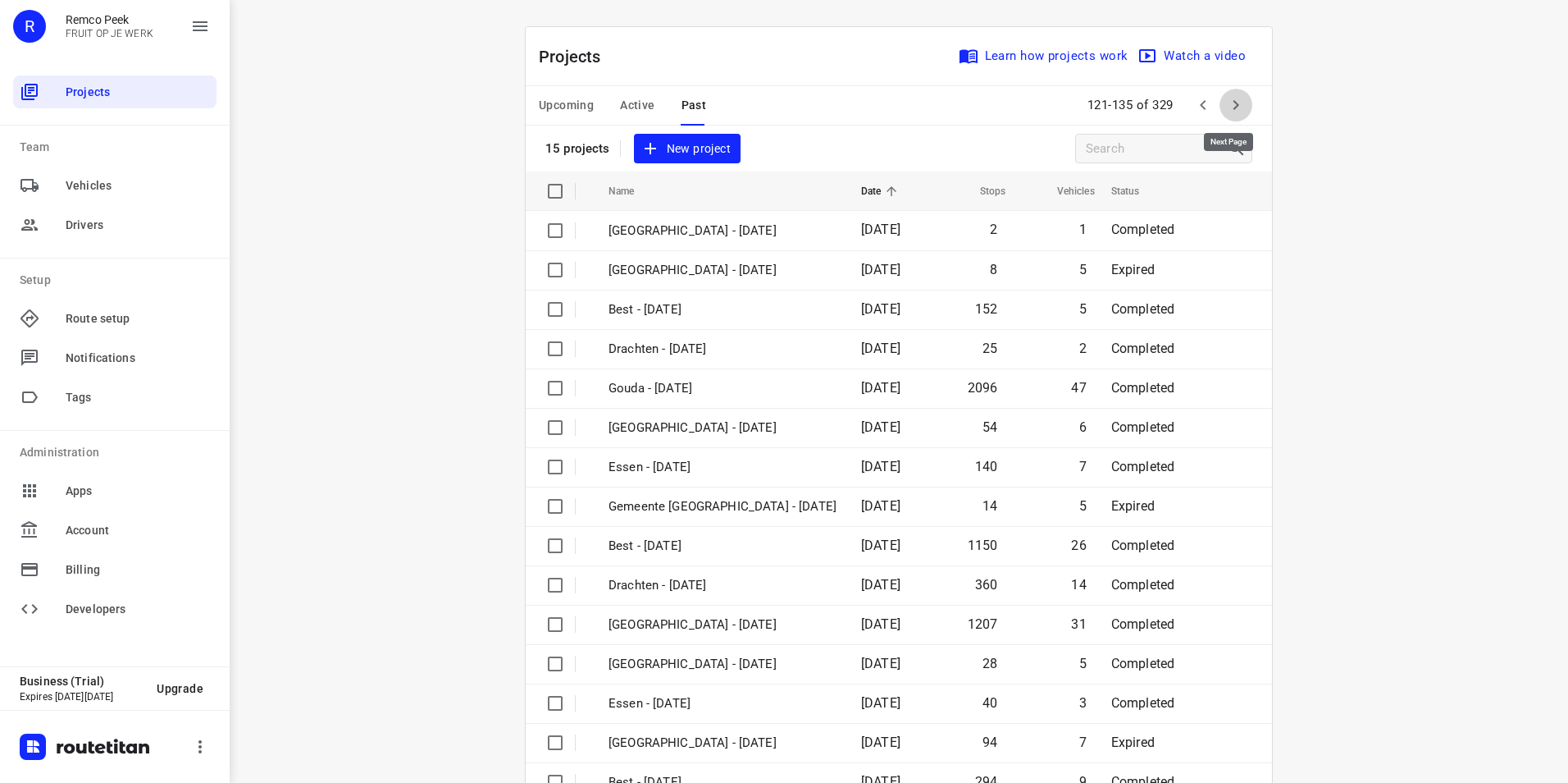
click at [1233, 105] on icon "button" at bounding box center [1236, 105] width 20 height 20
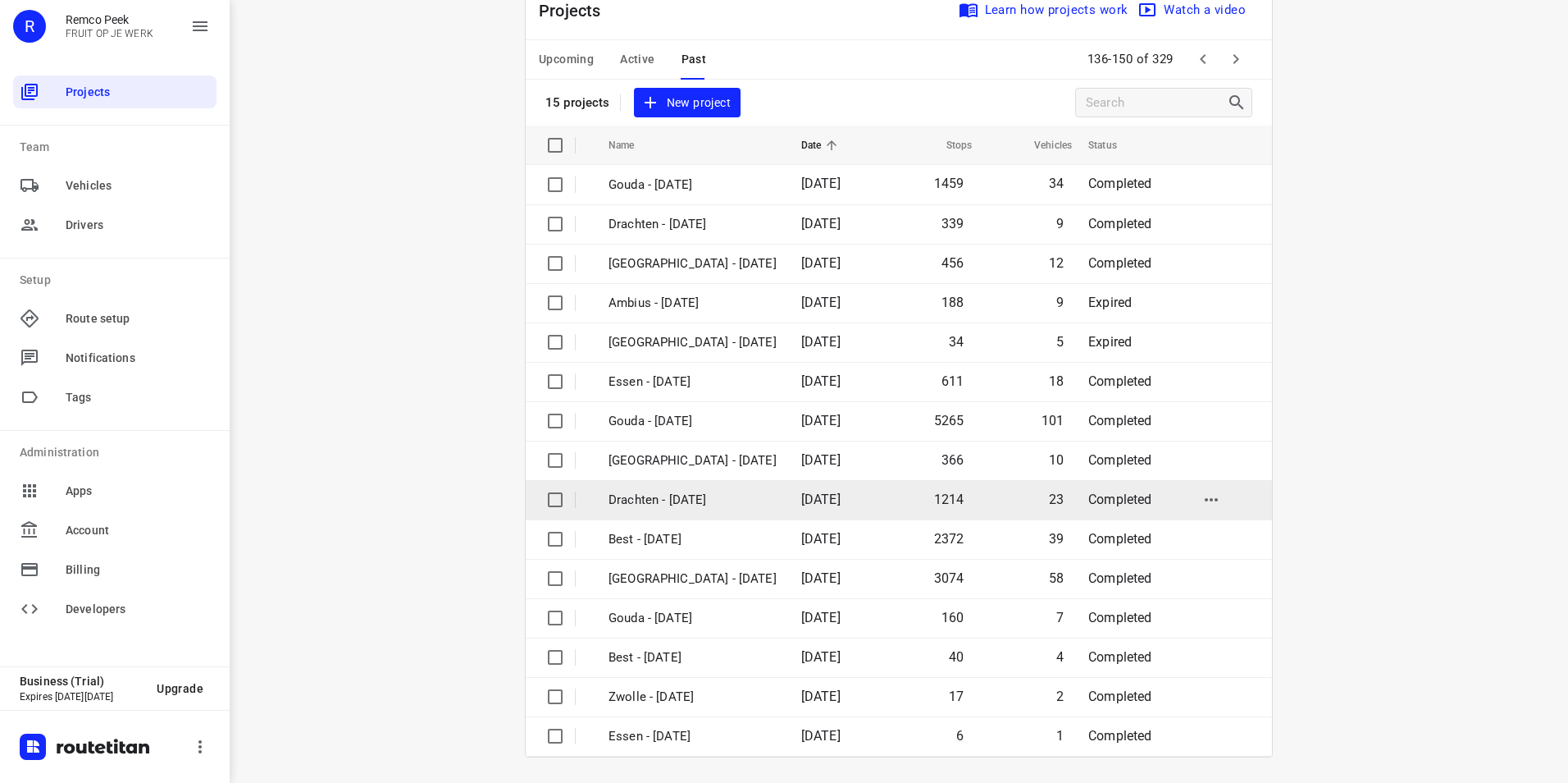
scroll to position [47, 0]
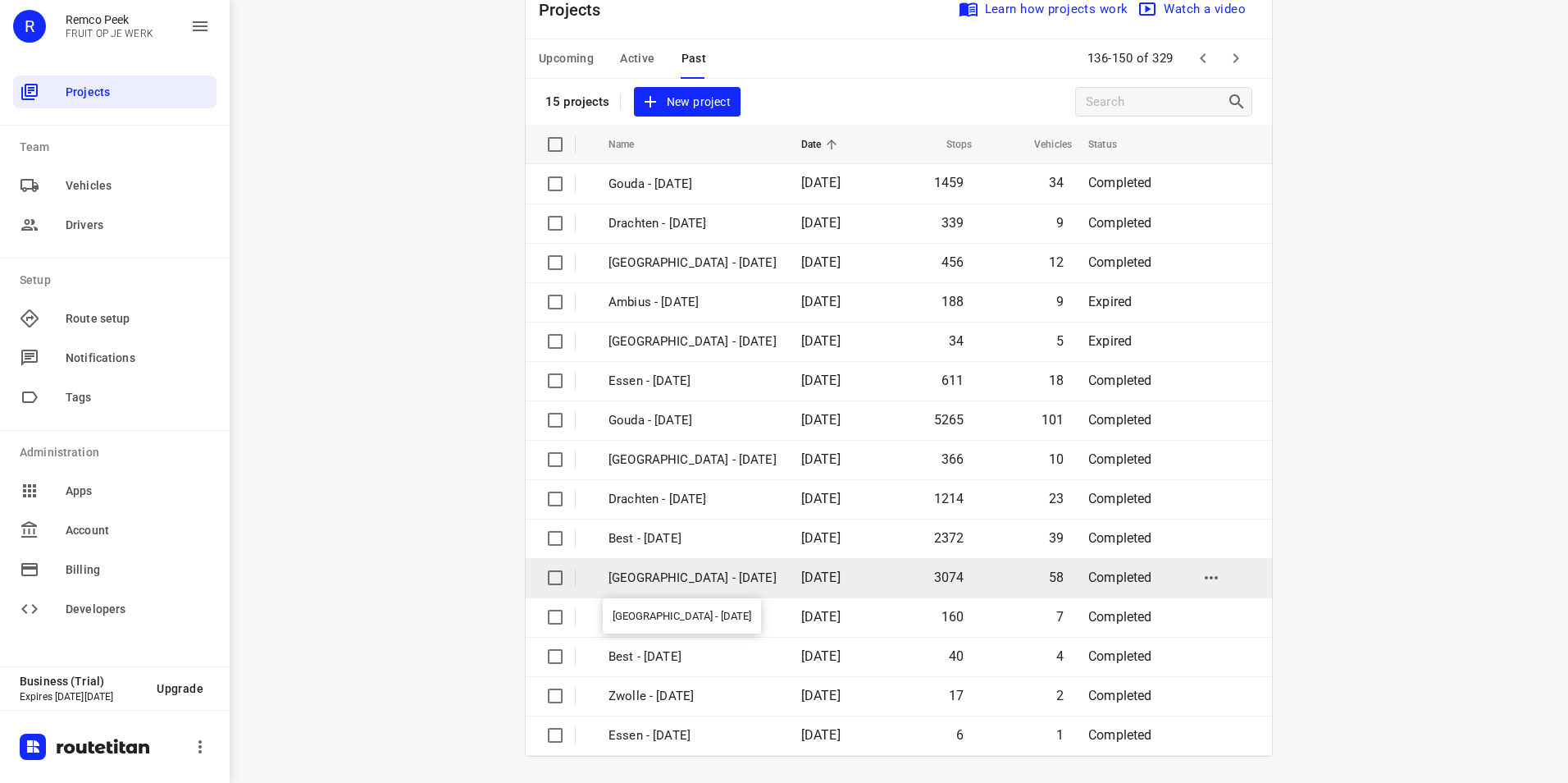
click at [665, 575] on p "[GEOGRAPHIC_DATA] - [DATE]" at bounding box center [693, 578] width 168 height 19
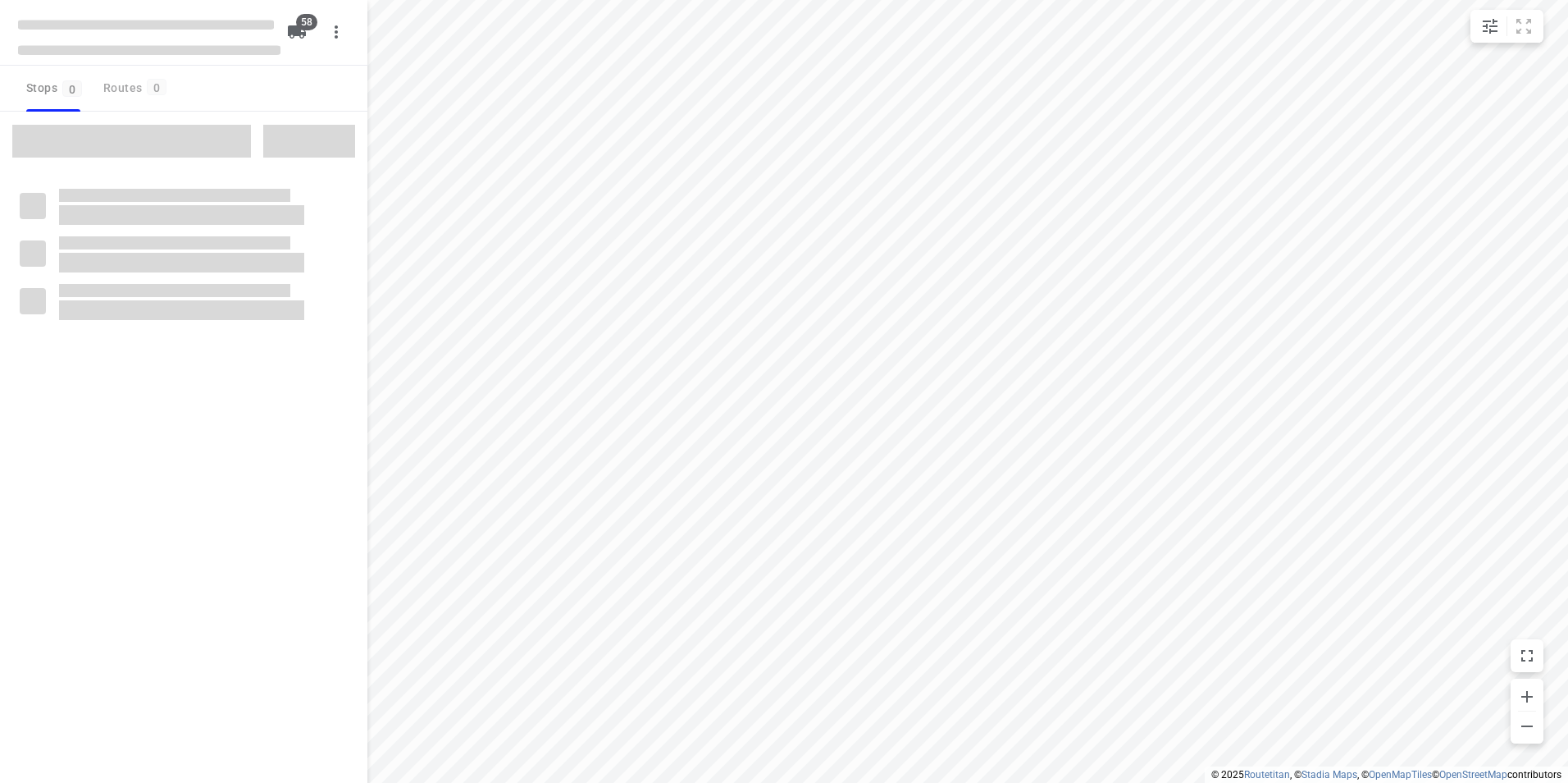
checkbox input "true"
